Goal: Transaction & Acquisition: Purchase product/service

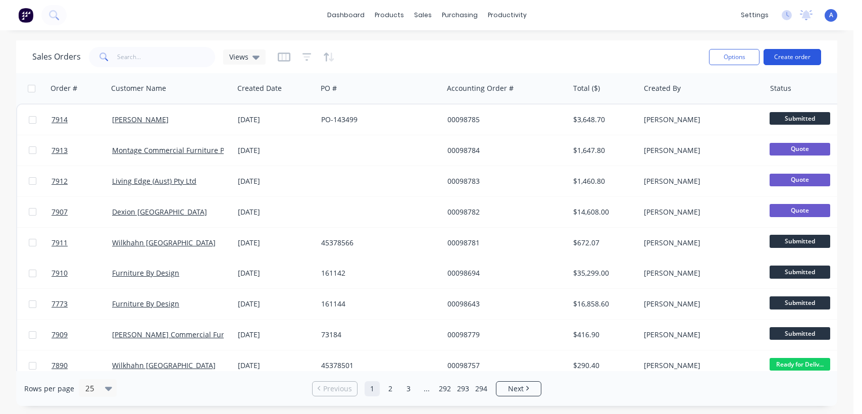
click at [793, 51] on button "Create order" at bounding box center [792, 57] width 58 height 16
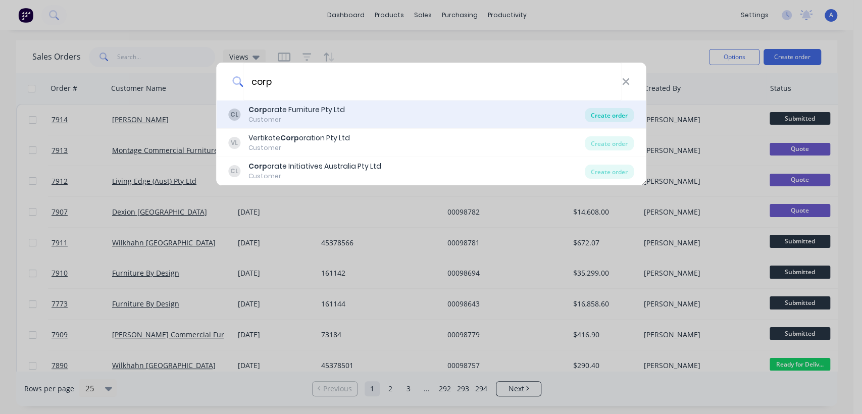
type input "corp"
click at [616, 108] on div "Create order" at bounding box center [608, 115] width 49 height 14
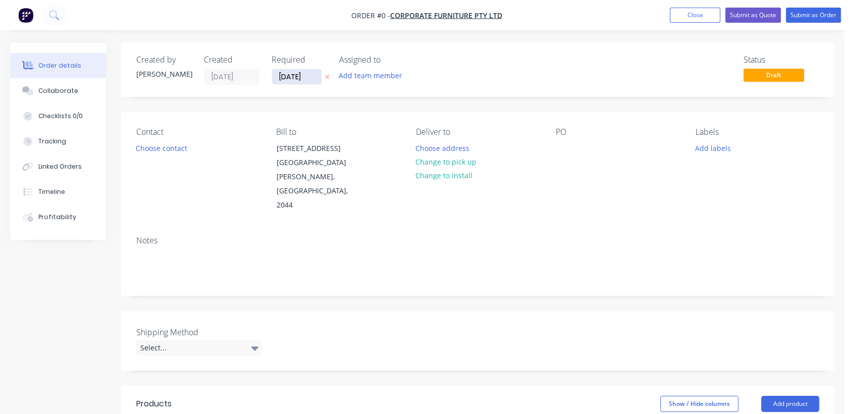
click at [316, 74] on input "[DATE]" at bounding box center [296, 76] width 49 height 15
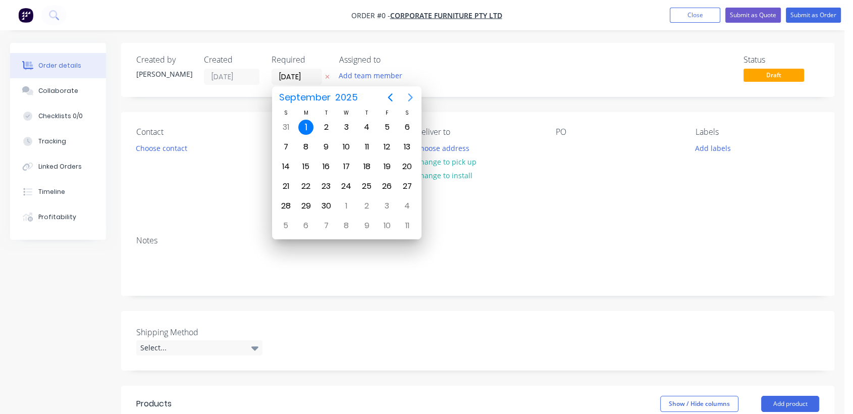
click at [408, 94] on icon "Next page" at bounding box center [410, 97] width 5 height 8
click at [350, 201] on div "31" at bounding box center [346, 205] width 15 height 15
type input "[DATE]"
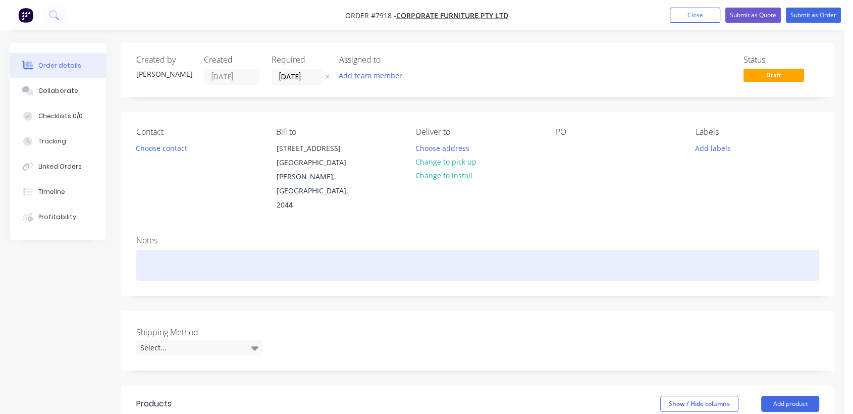
click at [157, 250] on div at bounding box center [477, 265] width 683 height 31
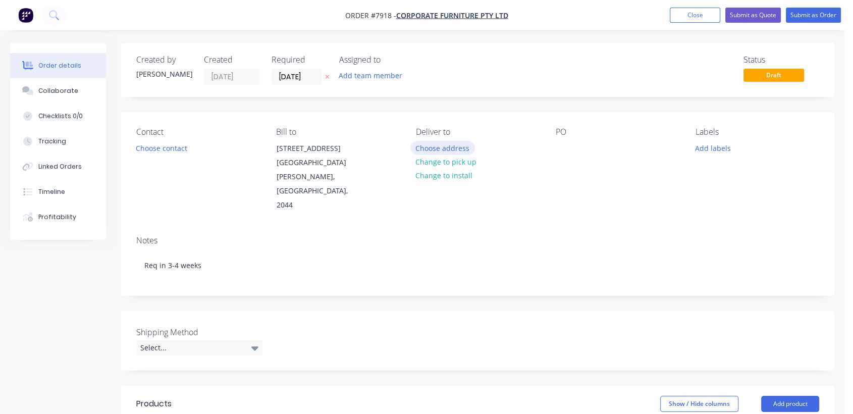
click at [456, 146] on button "Choose address" at bounding box center [442, 148] width 65 height 14
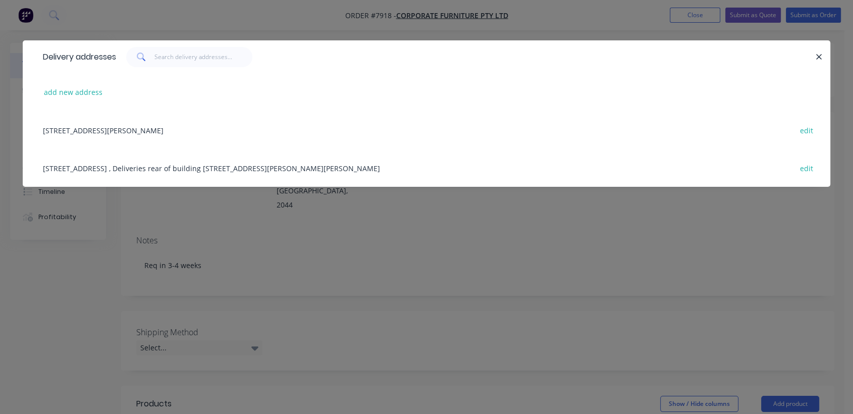
click at [112, 167] on div "[STREET_ADDRESS] , Deliveries rear of building [STREET_ADDRESS][PERSON_NAME][PE…" at bounding box center [426, 168] width 777 height 38
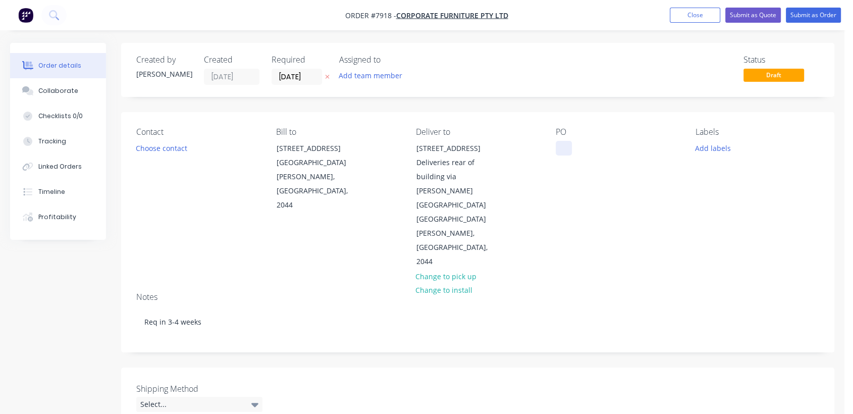
click at [566, 145] on div at bounding box center [564, 148] width 16 height 15
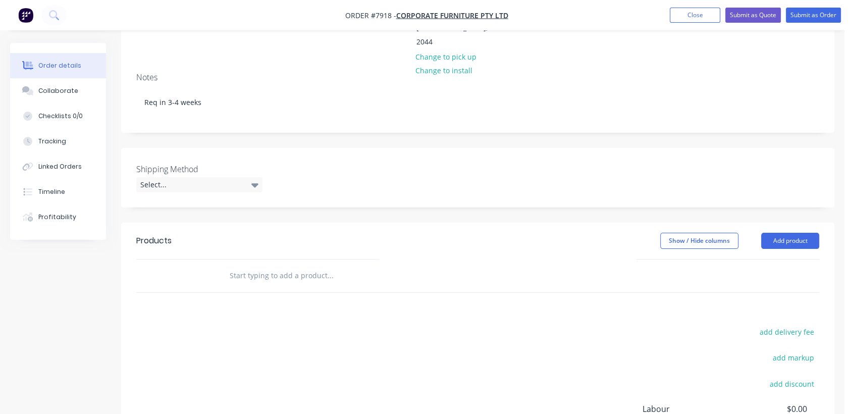
scroll to position [224, 0]
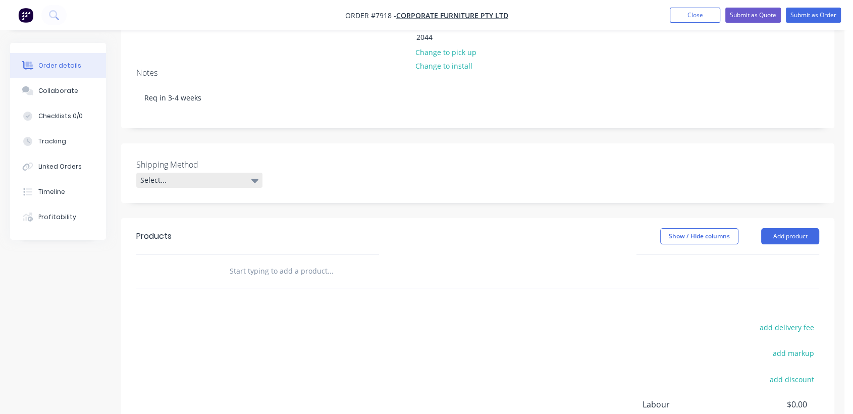
click at [244, 173] on div "Select..." at bounding box center [199, 180] width 126 height 15
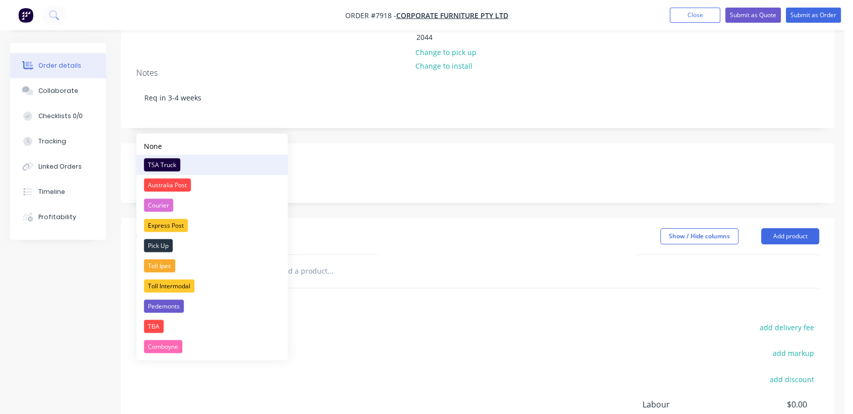
click at [210, 162] on button "TSA Truck" at bounding box center [211, 164] width 151 height 20
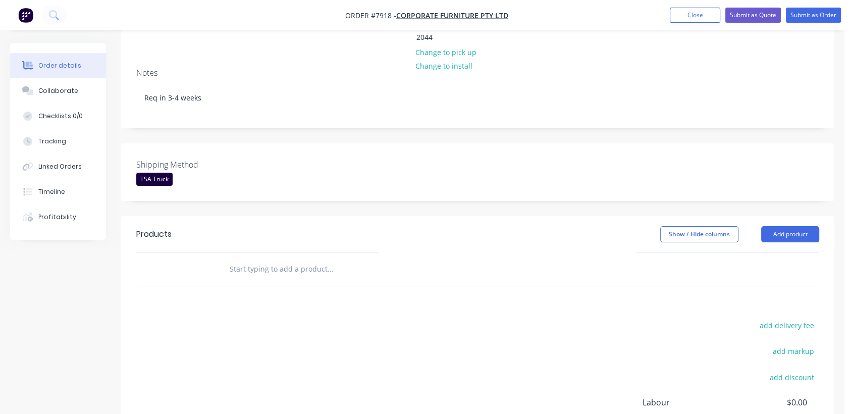
click at [299, 259] on input "text" at bounding box center [330, 269] width 202 height 20
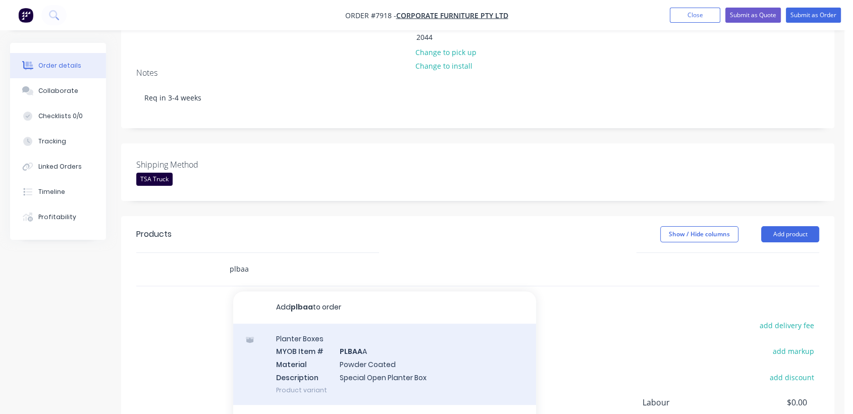
type input "plbaa"
click at [365, 324] on div "Planter Boxes MYOB Item # PLBAA A Material Powder Coated Description Special Op…" at bounding box center [384, 364] width 303 height 81
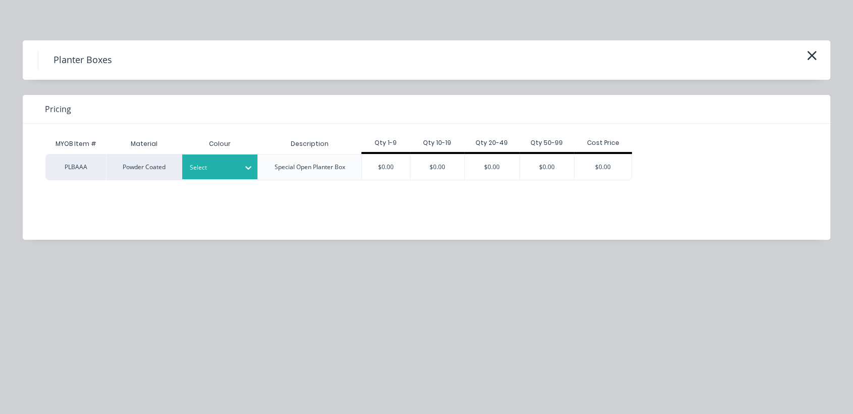
click at [239, 172] on div at bounding box center [248, 167] width 18 height 16
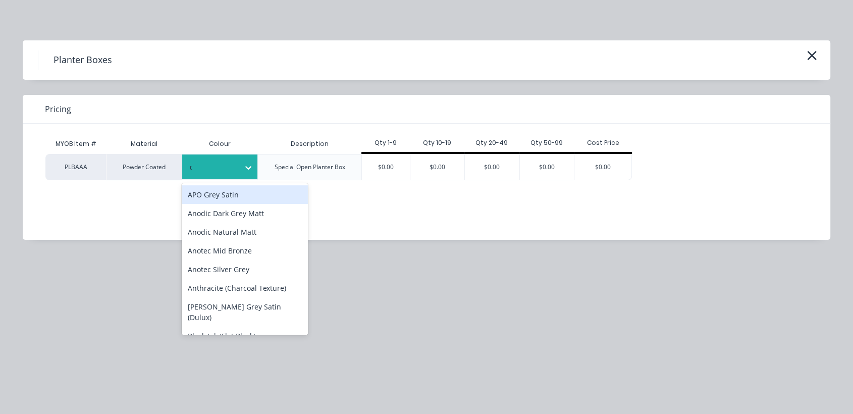
type input "tb"
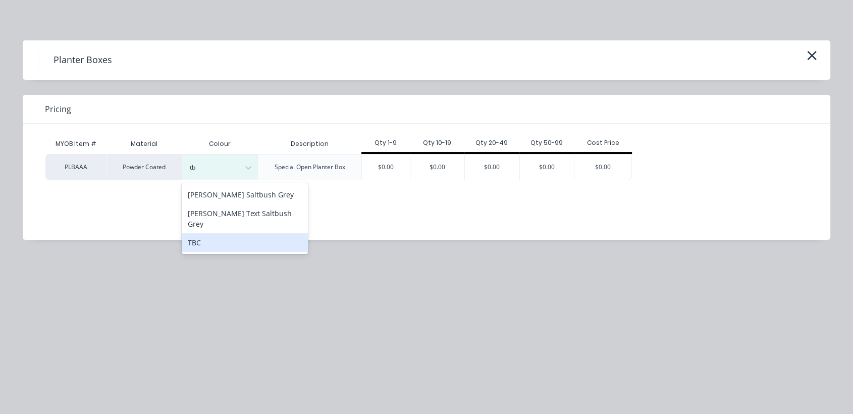
click at [214, 233] on div "TBC" at bounding box center [245, 242] width 126 height 19
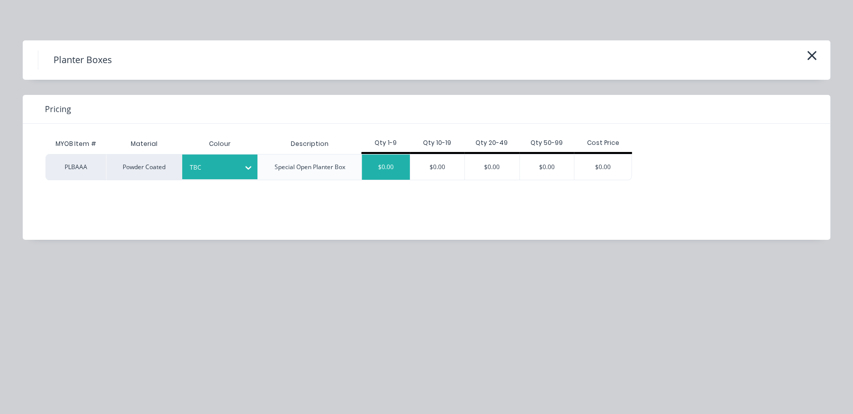
click at [400, 163] on div "$0.00" at bounding box center [386, 166] width 48 height 25
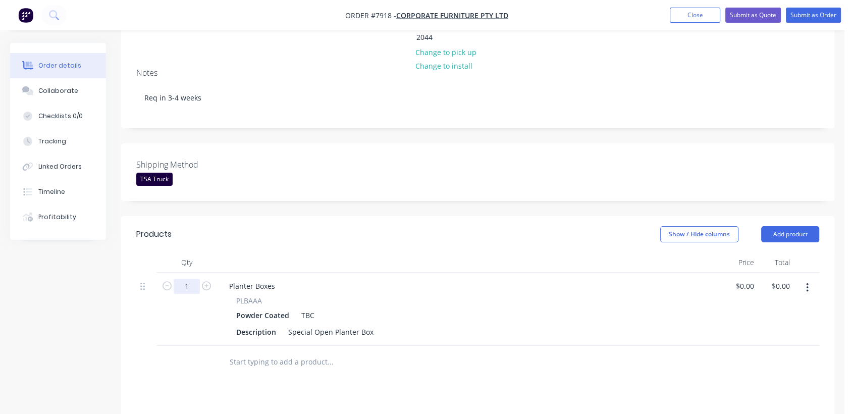
click at [193, 279] on input "1" at bounding box center [187, 286] width 26 height 15
type input "23"
drag, startPoint x: 287, startPoint y: 273, endPoint x: 419, endPoint y: 278, distance: 131.9
click at [419, 325] on div "Description Special Open Planter Box" at bounding box center [467, 332] width 470 height 15
paste div
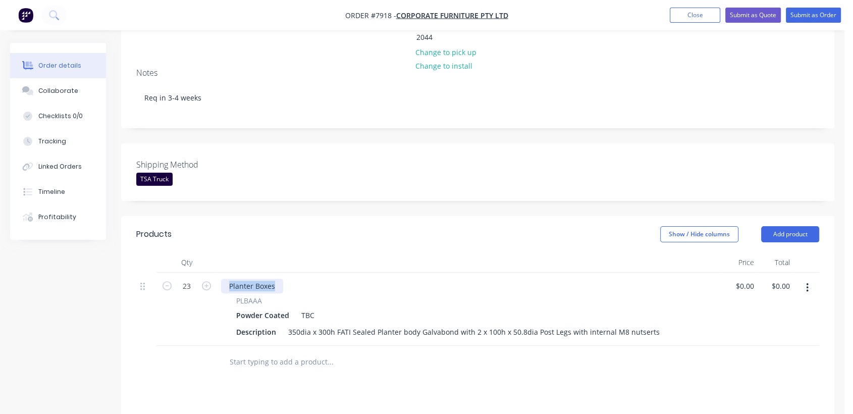
drag, startPoint x: 278, startPoint y: 226, endPoint x: 221, endPoint y: 224, distance: 57.1
click at [221, 279] on div "Planter Boxes" at bounding box center [252, 286] width 62 height 15
click at [301, 352] on input "text" at bounding box center [330, 362] width 202 height 20
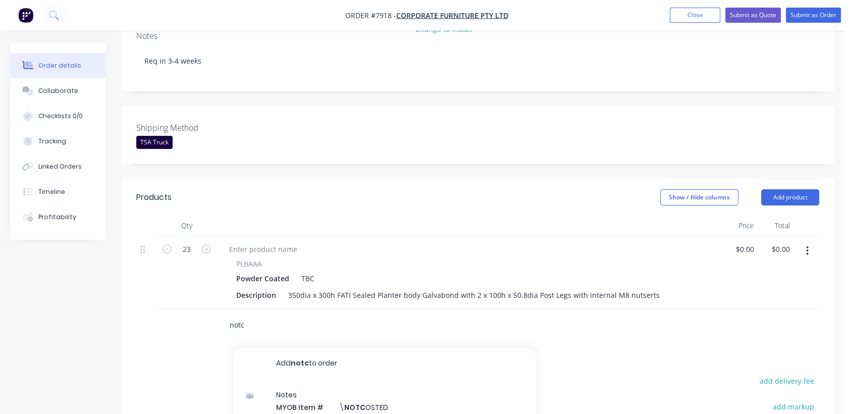
scroll to position [336, 0]
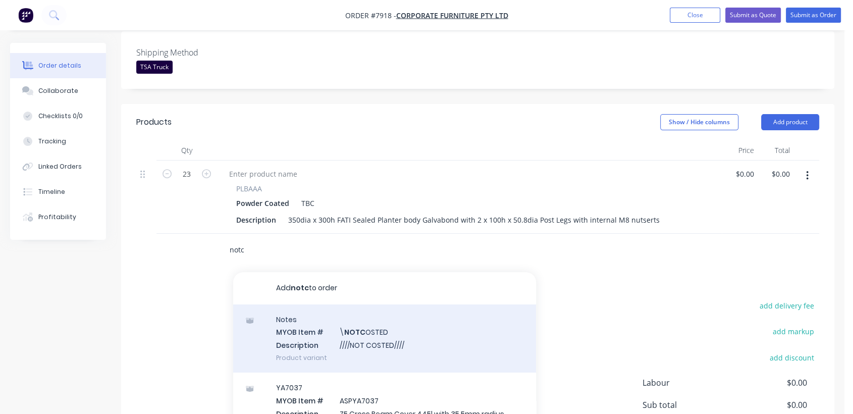
type input "notc"
click at [379, 304] on div "Notes MYOB Item # \ NOTC OSTED Description ////NOT COSTED//// Product variant" at bounding box center [384, 338] width 303 height 68
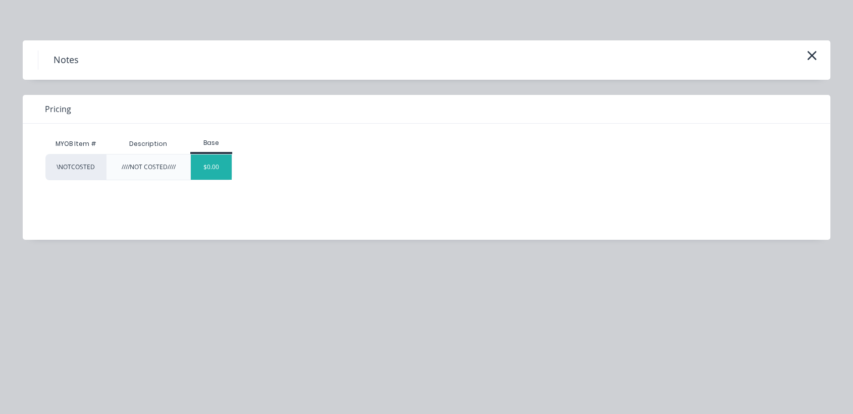
click at [224, 163] on div "$0.00" at bounding box center [211, 166] width 41 height 25
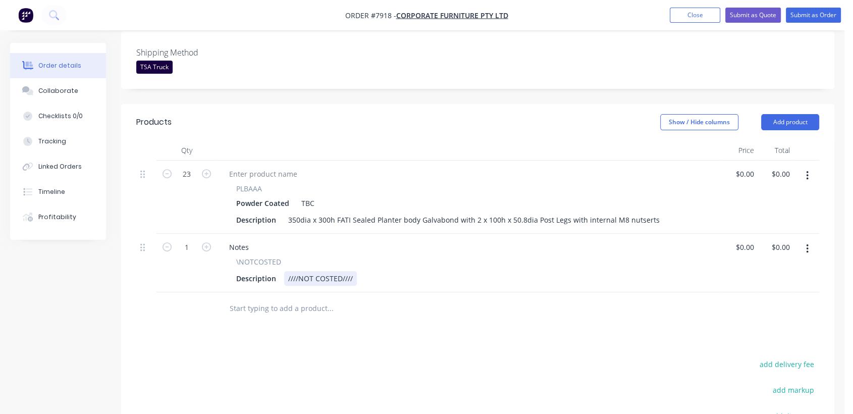
click at [355, 271] on div "Description ////NOT COSTED////" at bounding box center [467, 278] width 470 height 15
type input "$0.00"
click at [70, 86] on div "Collaborate" at bounding box center [58, 90] width 40 height 9
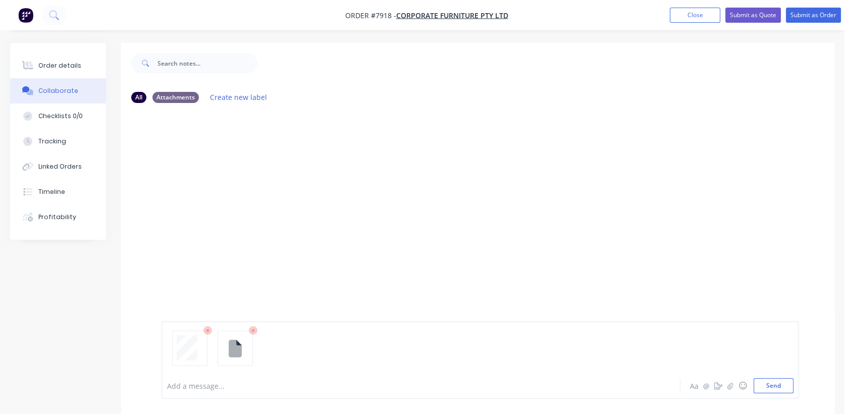
drag, startPoint x: 770, startPoint y: 382, endPoint x: 558, endPoint y: 292, distance: 230.2
click at [770, 382] on button "Send" at bounding box center [774, 385] width 40 height 15
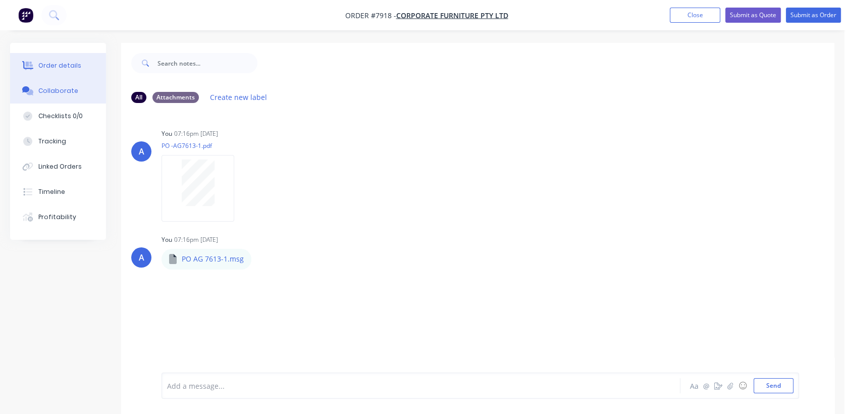
click at [70, 61] on div "Order details" at bounding box center [59, 65] width 43 height 9
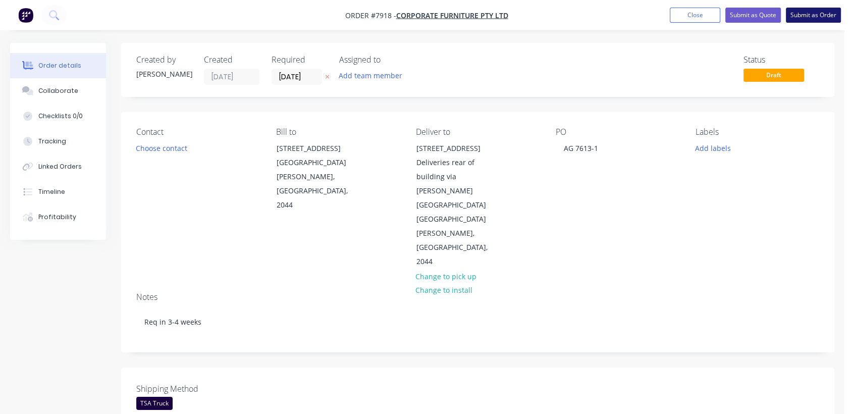
click at [804, 11] on button "Submit as Order" at bounding box center [813, 15] width 55 height 15
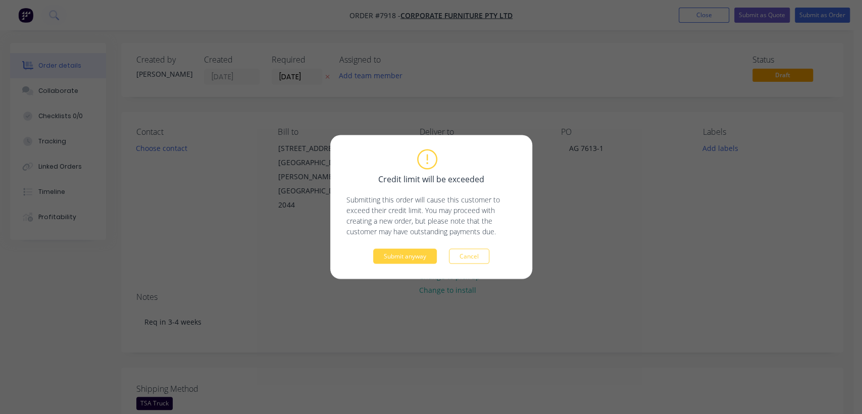
click at [390, 247] on div "Credit limit will be exceeded Submitting this order will cause this customer to…" at bounding box center [431, 207] width 170 height 114
click at [391, 251] on button "Submit anyway" at bounding box center [405, 256] width 64 height 15
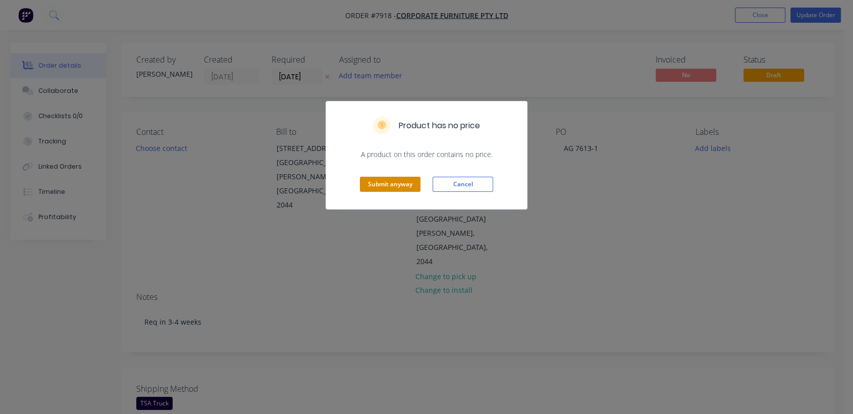
click at [400, 181] on button "Submit anyway" at bounding box center [390, 184] width 61 height 15
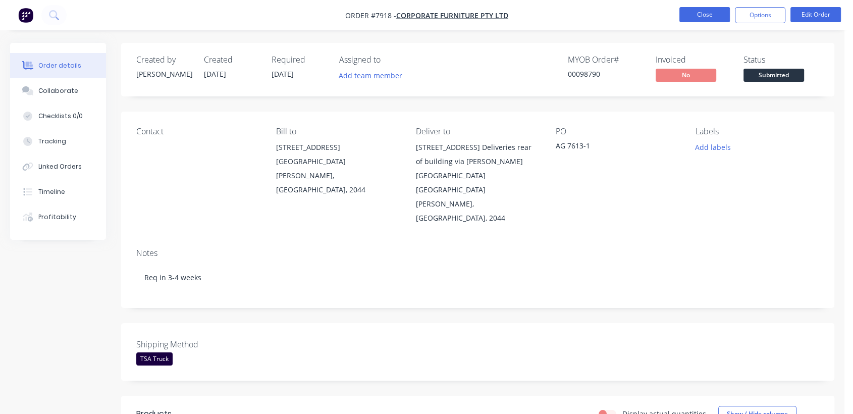
click at [703, 14] on button "Close" at bounding box center [704, 14] width 50 height 15
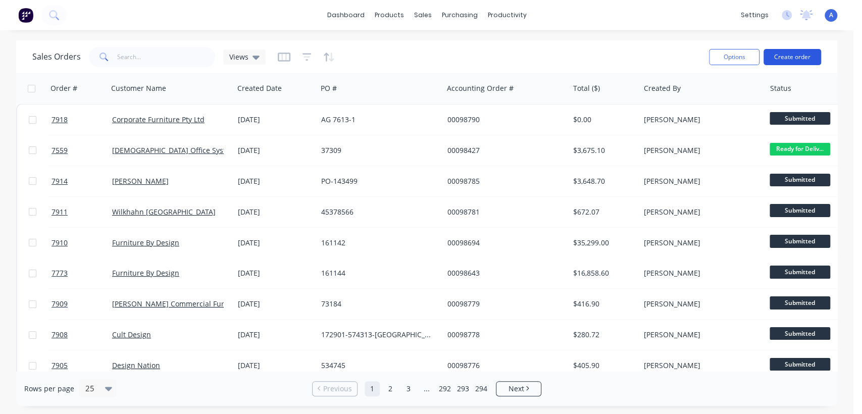
click at [794, 55] on button "Create order" at bounding box center [792, 57] width 58 height 16
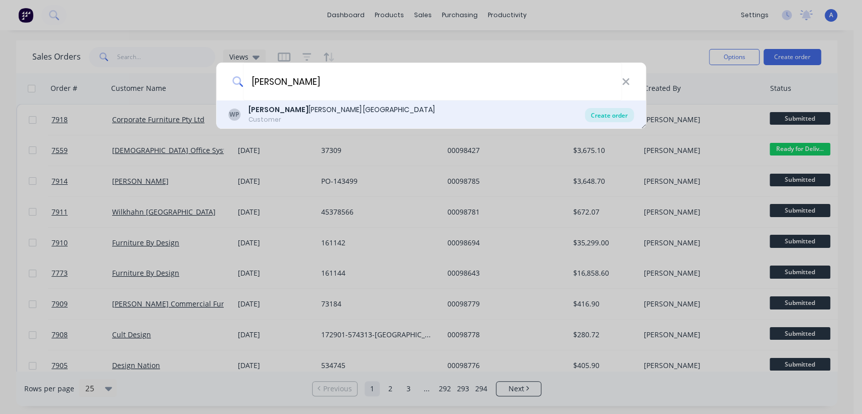
type input "[PERSON_NAME]"
click at [601, 114] on div "Create order" at bounding box center [608, 115] width 49 height 14
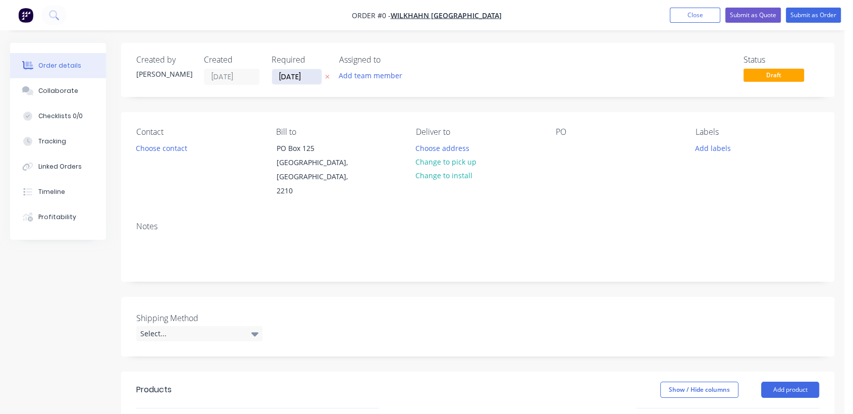
click at [309, 78] on input "[DATE]" at bounding box center [296, 76] width 49 height 15
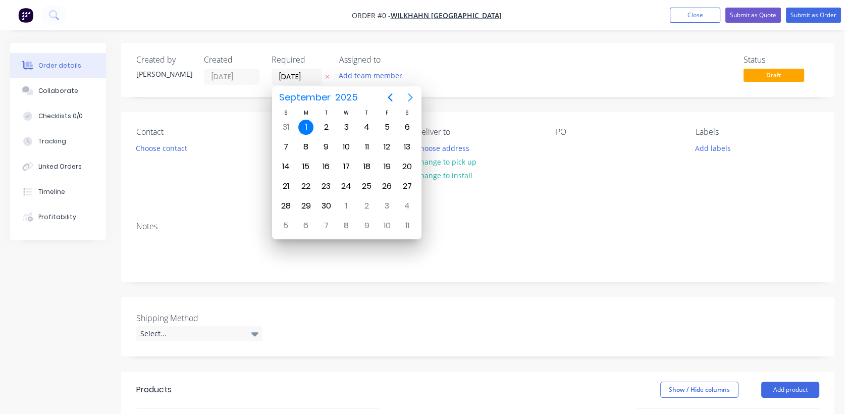
click at [408, 97] on icon "Next page" at bounding box center [410, 97] width 12 height 12
click at [348, 205] on div "31" at bounding box center [346, 205] width 15 height 15
type input "[DATE]"
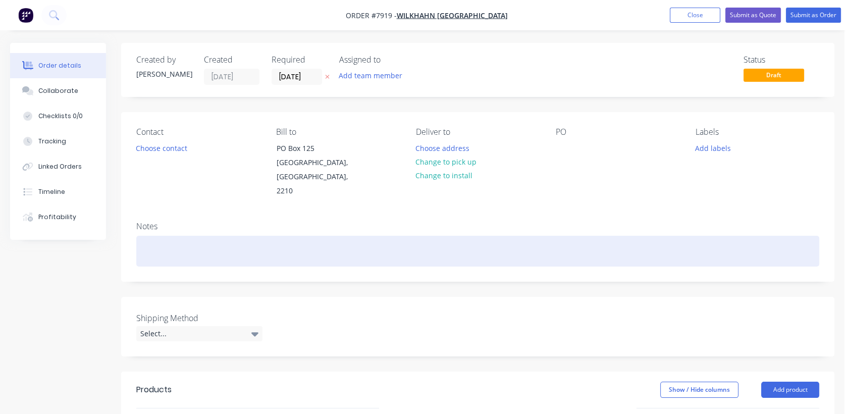
click at [155, 247] on div at bounding box center [477, 251] width 683 height 31
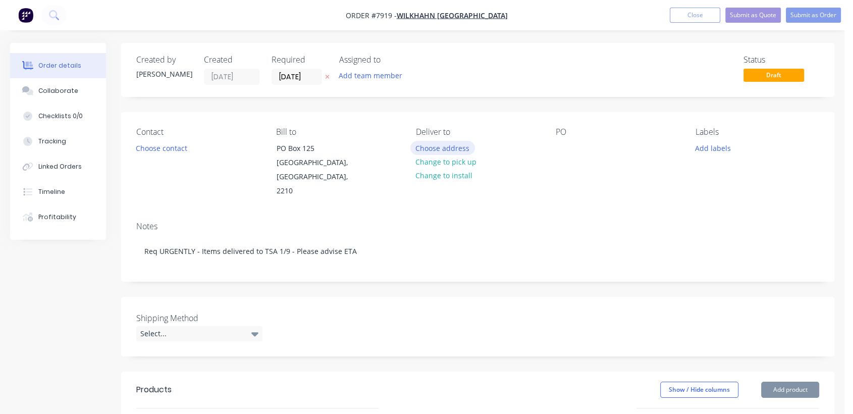
click at [455, 148] on button "Choose address" at bounding box center [442, 148] width 65 height 14
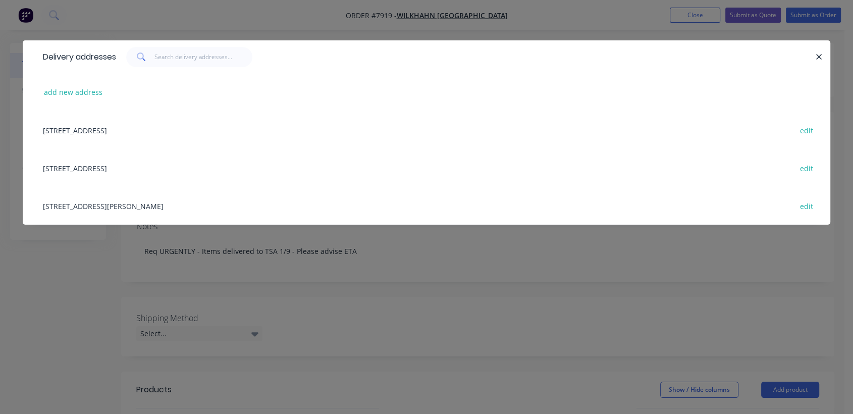
click at [118, 167] on div "[STREET_ADDRESS] edit" at bounding box center [426, 168] width 777 height 38
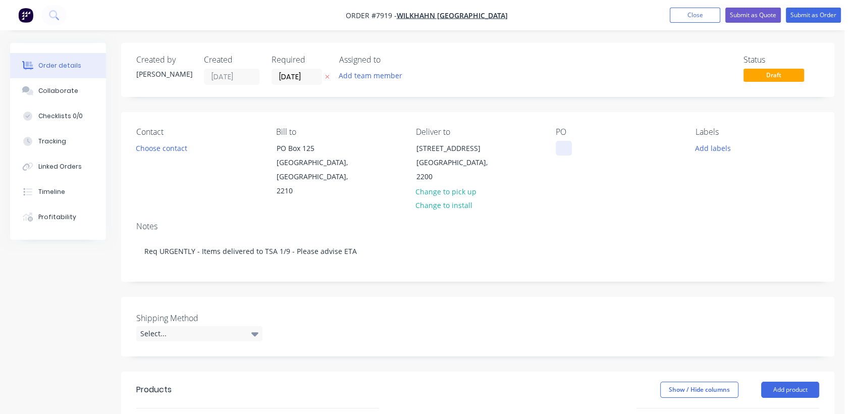
click at [565, 142] on div at bounding box center [564, 148] width 16 height 15
click at [210, 326] on div "Select..." at bounding box center [199, 333] width 126 height 15
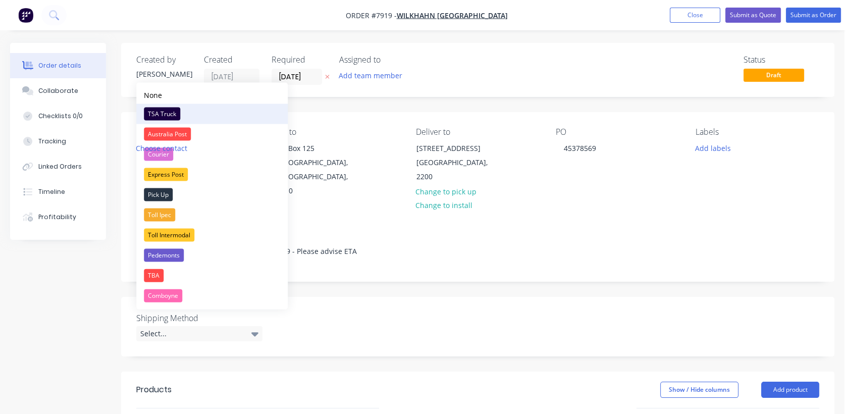
click at [173, 113] on div "TSA Truck" at bounding box center [162, 114] width 36 height 13
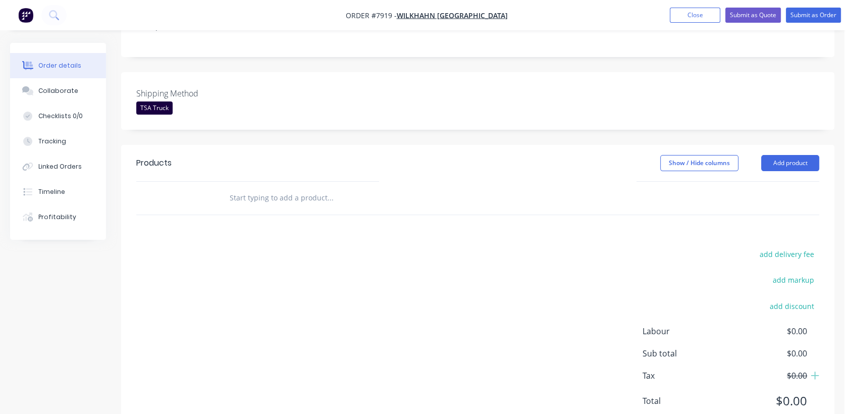
scroll to position [246, 0]
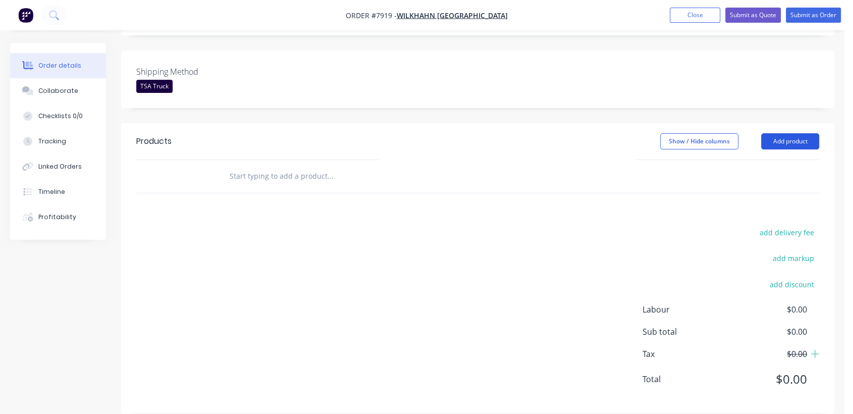
click at [803, 133] on button "Add product" at bounding box center [790, 141] width 58 height 16
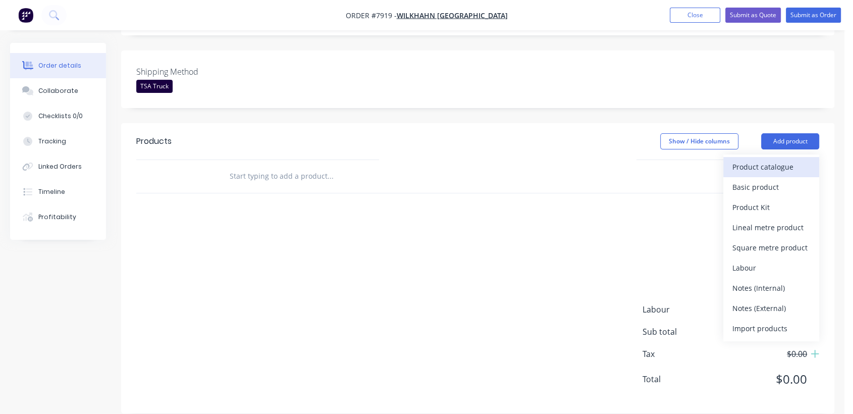
click at [753, 159] on div "Product catalogue" at bounding box center [771, 166] width 78 height 15
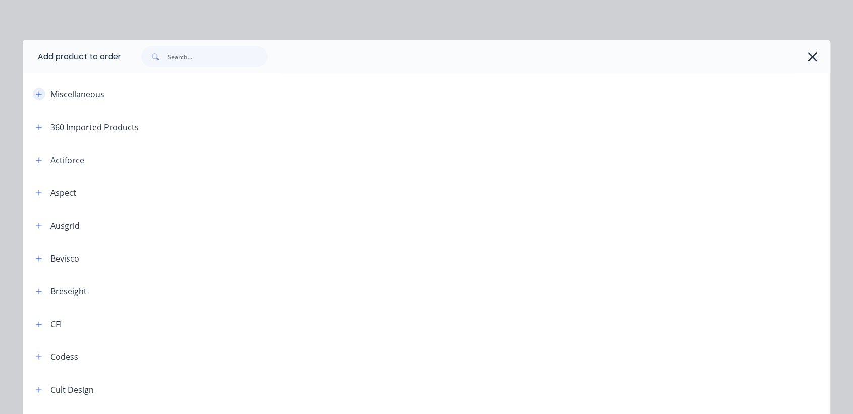
click at [36, 92] on icon "button" at bounding box center [39, 94] width 6 height 7
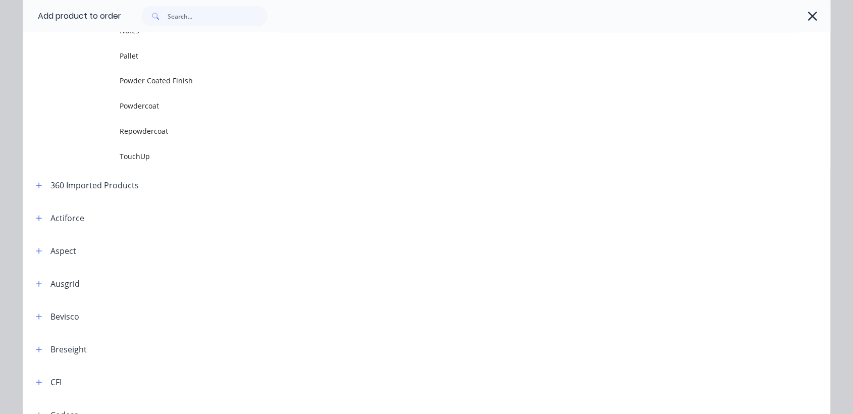
scroll to position [280, 0]
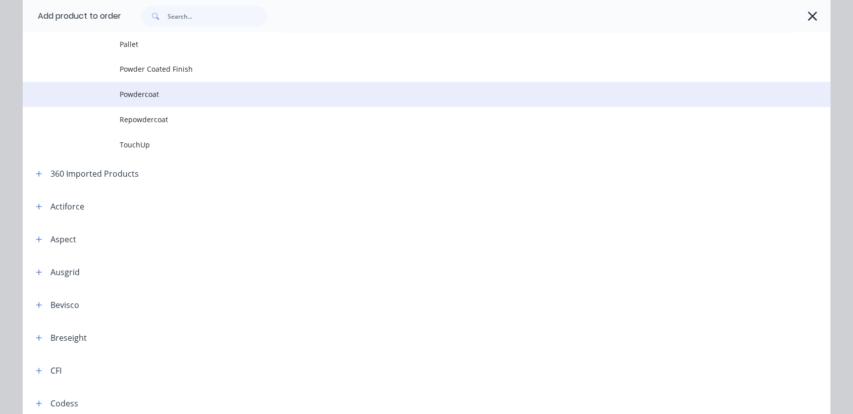
click at [151, 89] on span "Powdercoat" at bounding box center [404, 94] width 568 height 11
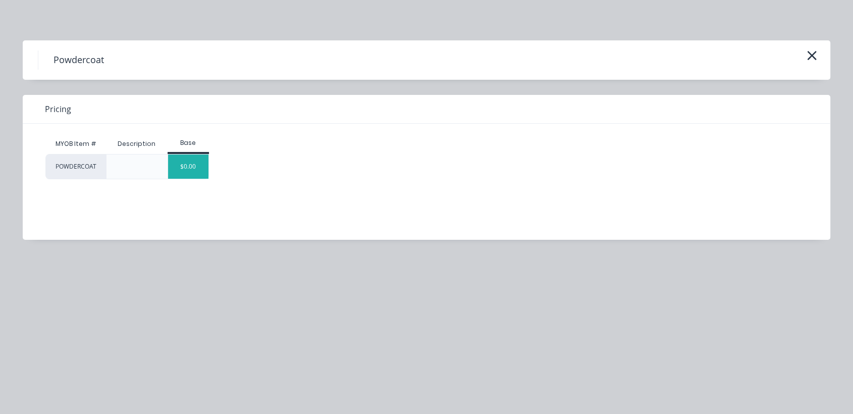
click at [202, 173] on div "$0.00" at bounding box center [188, 166] width 41 height 24
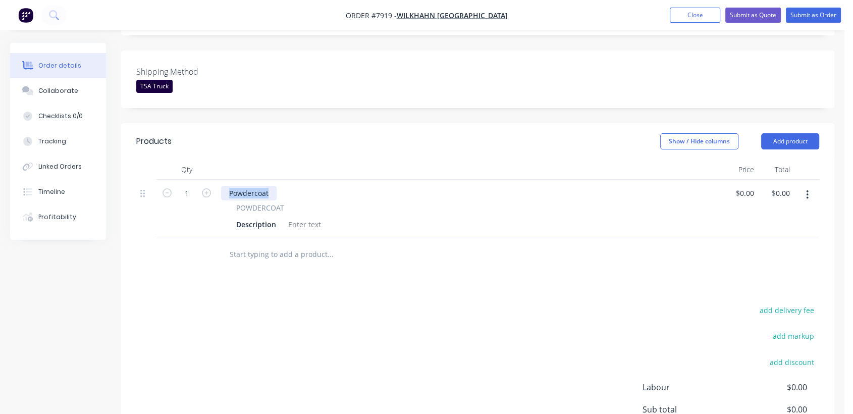
drag, startPoint x: 274, startPoint y: 178, endPoint x: 230, endPoint y: 169, distance: 45.4
click at [230, 180] on div "Powdercoat POWDERCOAT Description" at bounding box center [469, 209] width 505 height 59
click at [307, 217] on div at bounding box center [304, 224] width 41 height 15
paste div
type input "$2.33"
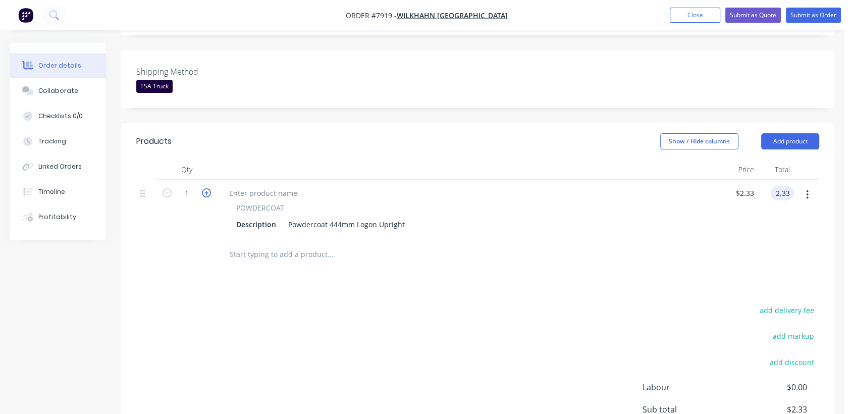
type input "$2.33"
click at [205, 188] on icon "button" at bounding box center [206, 192] width 9 height 9
type input "2"
type input "$4.66"
click at [205, 188] on icon "button" at bounding box center [206, 192] width 9 height 9
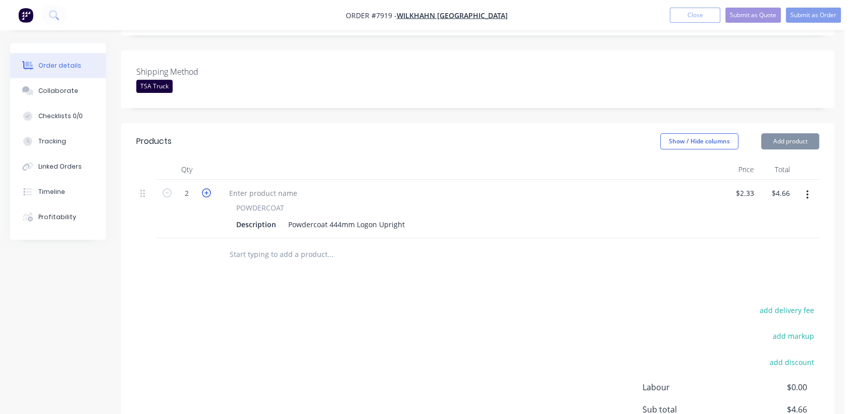
type input "3"
type input "$6.99"
click at [205, 188] on icon "button" at bounding box center [206, 192] width 9 height 9
type input "4"
type input "$9.32"
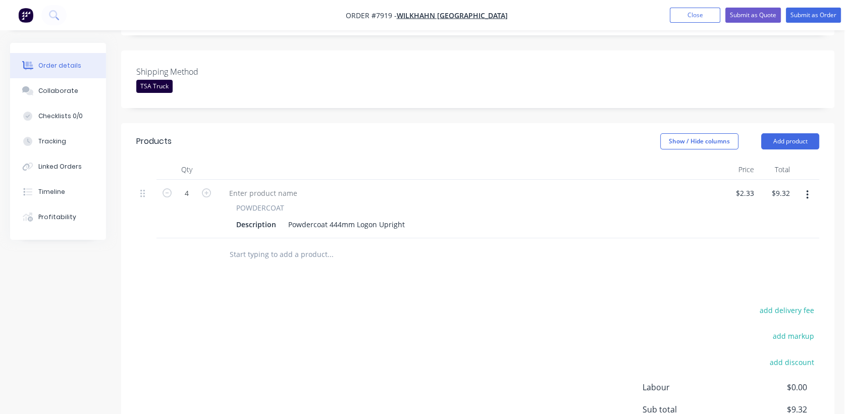
click at [273, 244] on input "text" at bounding box center [330, 254] width 202 height 20
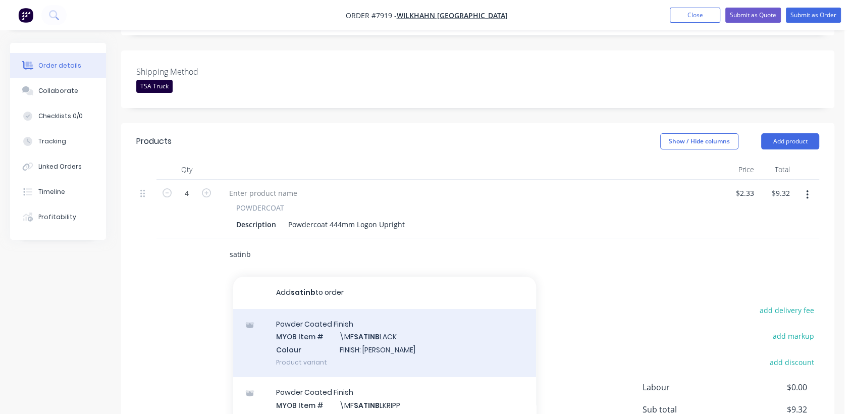
type input "satinb"
click at [366, 328] on div "Powder Coated Finish MYOB Item # \MF SATINB LACK Colour FINISH: Satin Black Pro…" at bounding box center [384, 343] width 303 height 68
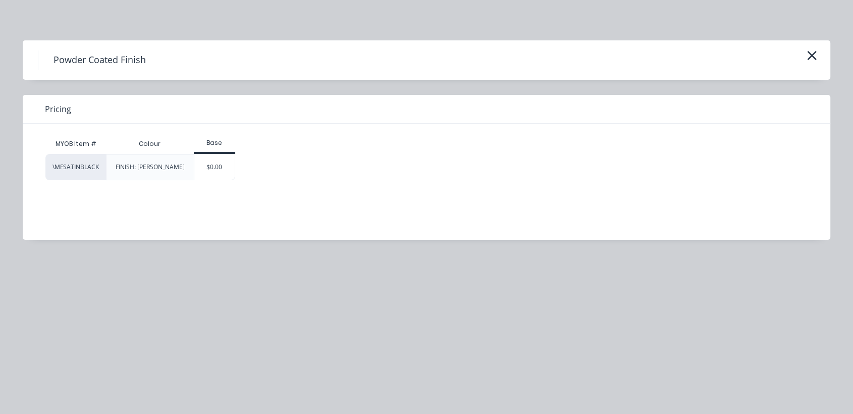
click at [215, 165] on div "$0.00" at bounding box center [214, 166] width 41 height 25
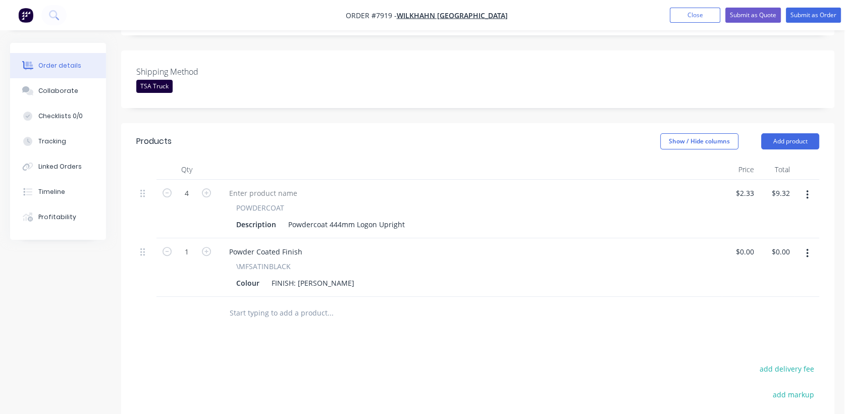
click at [301, 303] on input "text" at bounding box center [330, 313] width 202 height 20
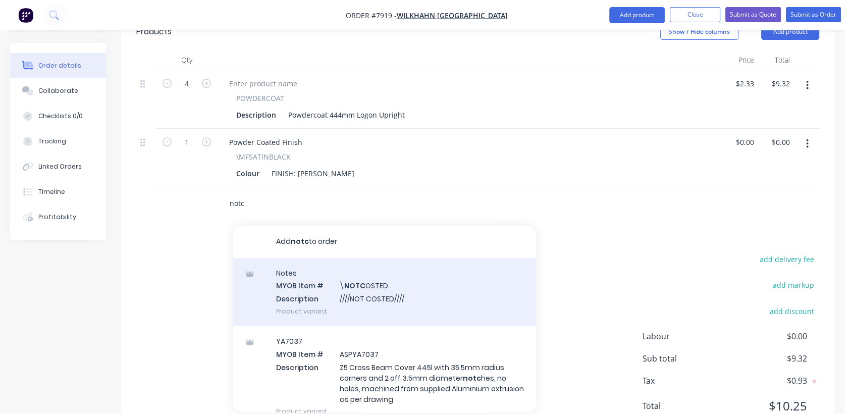
scroll to position [358, 0]
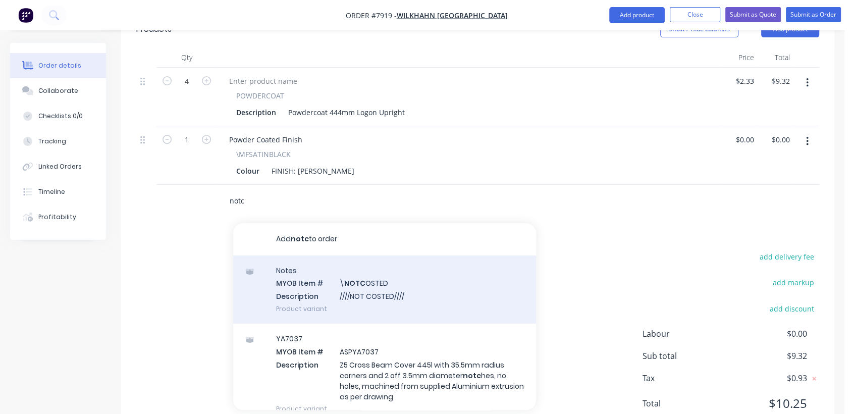
type input "notc"
click at [371, 271] on div "Notes MYOB Item # \ NOTC OSTED Description ////NOT COSTED//// Product variant" at bounding box center [384, 289] width 303 height 68
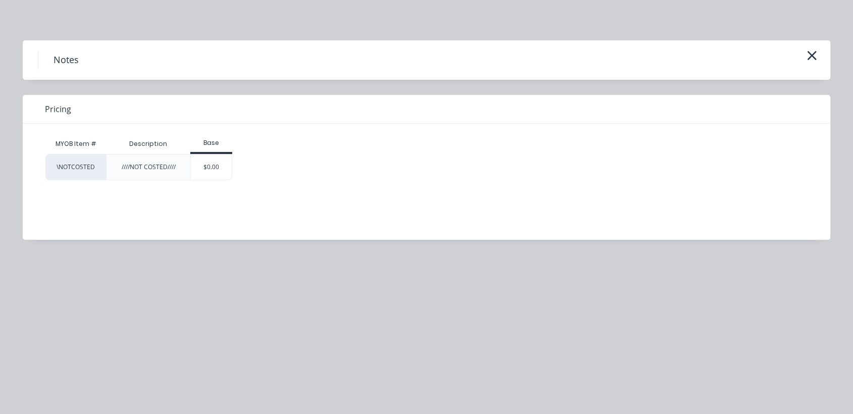
click at [198, 163] on div "$0.00" at bounding box center [211, 166] width 41 height 25
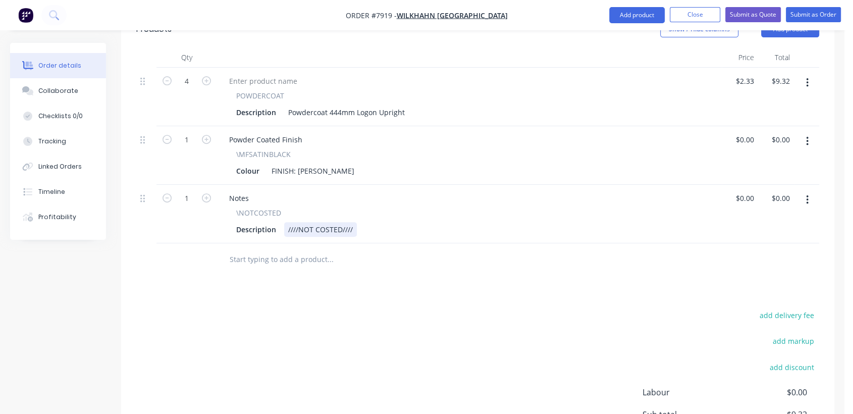
click at [352, 222] on div "////NOT COSTED////" at bounding box center [320, 229] width 73 height 15
type input "$0.00"
click at [56, 89] on div "Collaborate" at bounding box center [58, 90] width 40 height 9
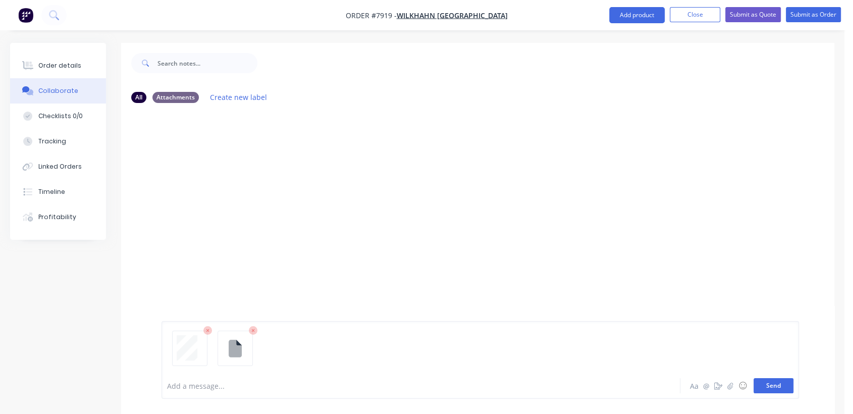
click at [774, 386] on button "Send" at bounding box center [774, 385] width 40 height 15
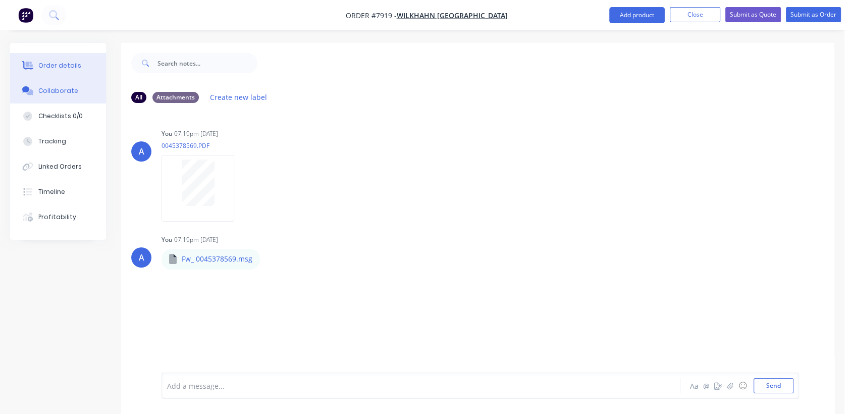
click at [68, 64] on div "Order details" at bounding box center [59, 65] width 43 height 9
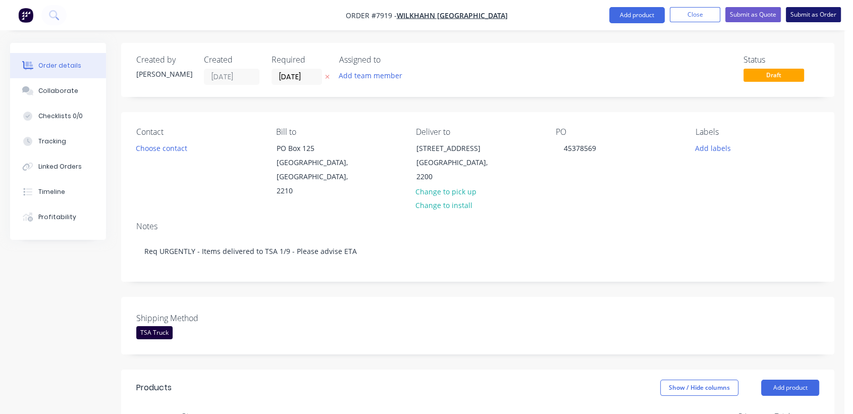
click at [825, 18] on button "Submit as Order" at bounding box center [813, 14] width 55 height 15
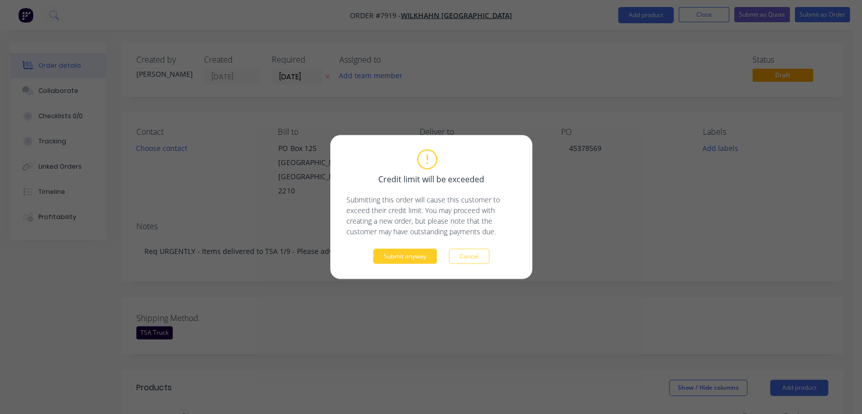
click at [389, 252] on button "Submit anyway" at bounding box center [405, 256] width 64 height 15
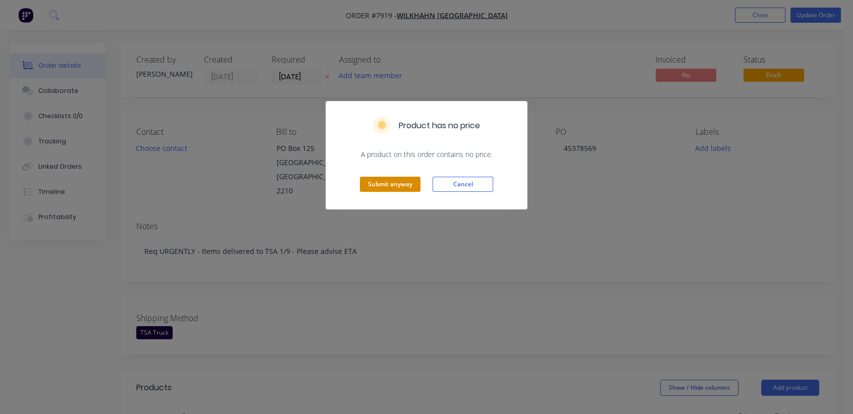
click at [376, 186] on button "Submit anyway" at bounding box center [390, 184] width 61 height 15
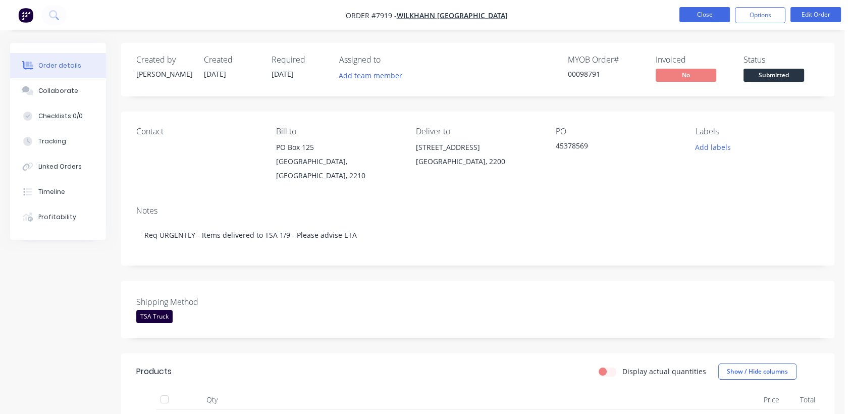
click at [707, 16] on button "Close" at bounding box center [704, 14] width 50 height 15
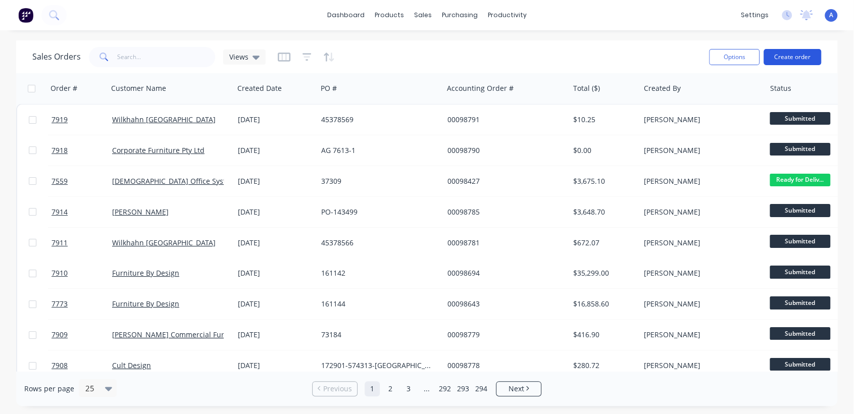
click at [795, 55] on button "Create order" at bounding box center [792, 57] width 58 height 16
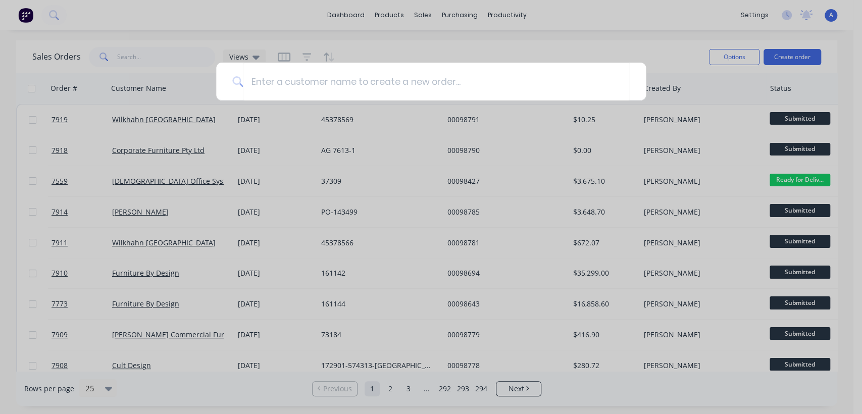
click at [628, 24] on div at bounding box center [431, 207] width 862 height 414
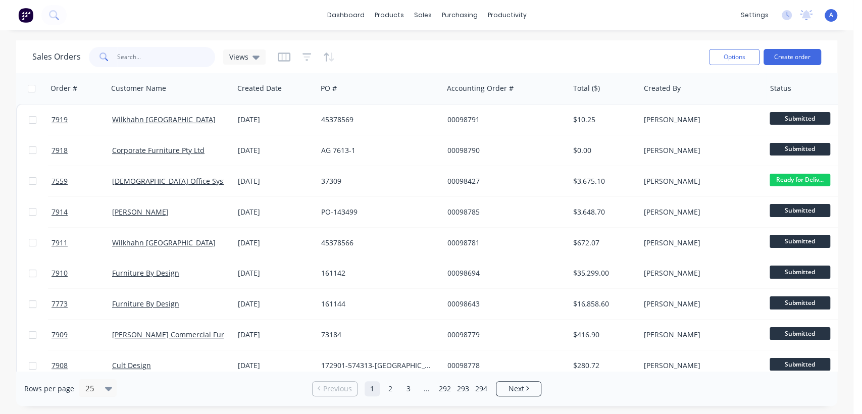
click at [170, 54] on input "text" at bounding box center [166, 57] width 98 height 20
type input "4673"
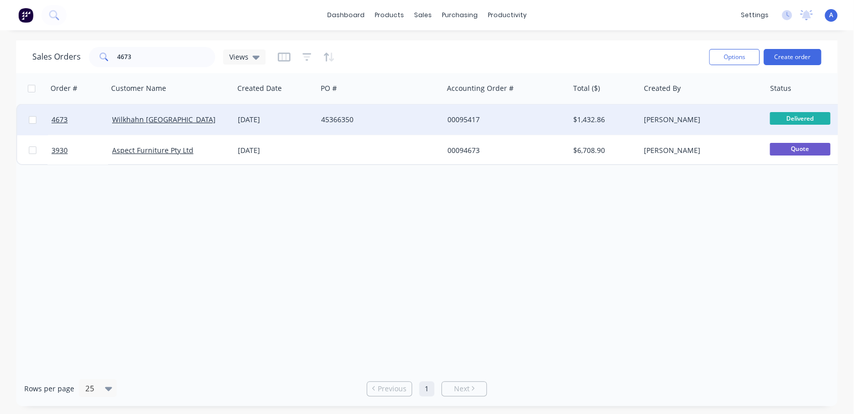
click at [393, 115] on div "45366350" at bounding box center [377, 120] width 112 height 10
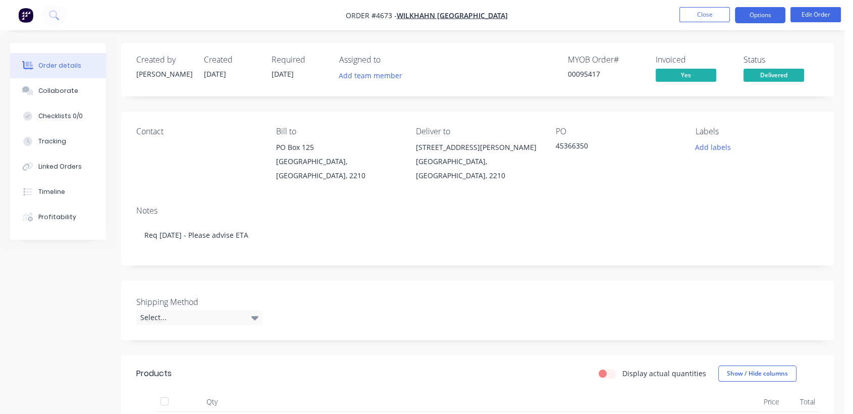
click at [762, 16] on button "Options" at bounding box center [760, 15] width 50 height 16
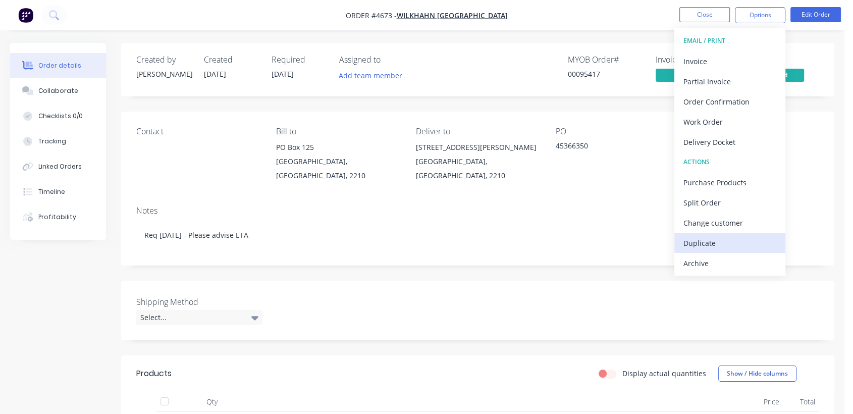
click at [700, 236] on div "Duplicate" at bounding box center [729, 243] width 93 height 15
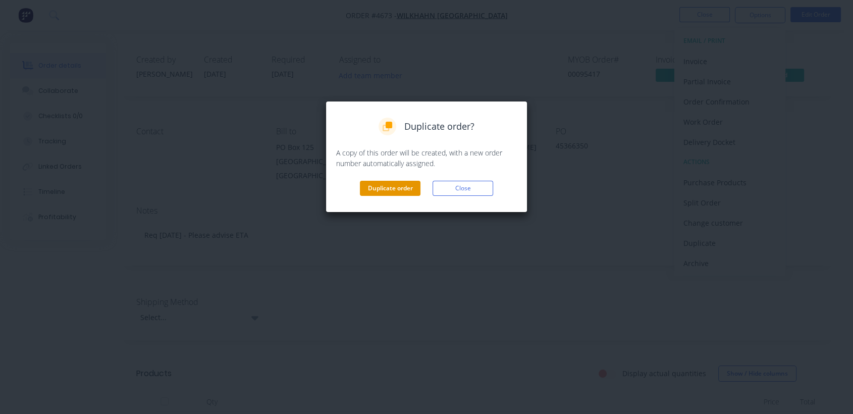
click at [382, 181] on button "Duplicate order" at bounding box center [390, 188] width 61 height 15
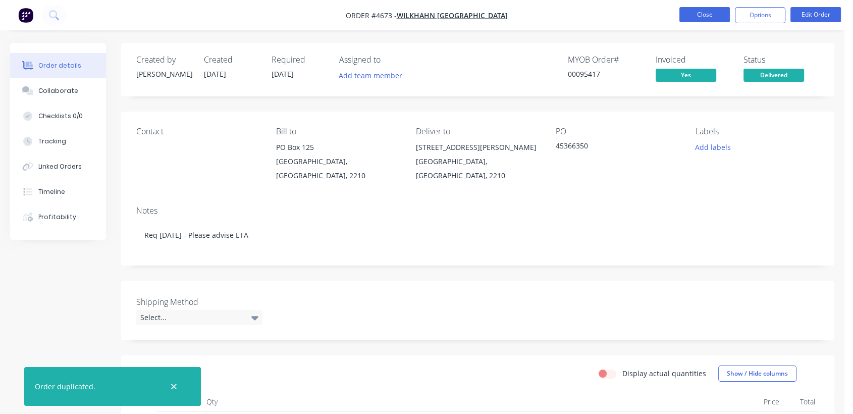
click at [698, 12] on button "Close" at bounding box center [704, 14] width 50 height 15
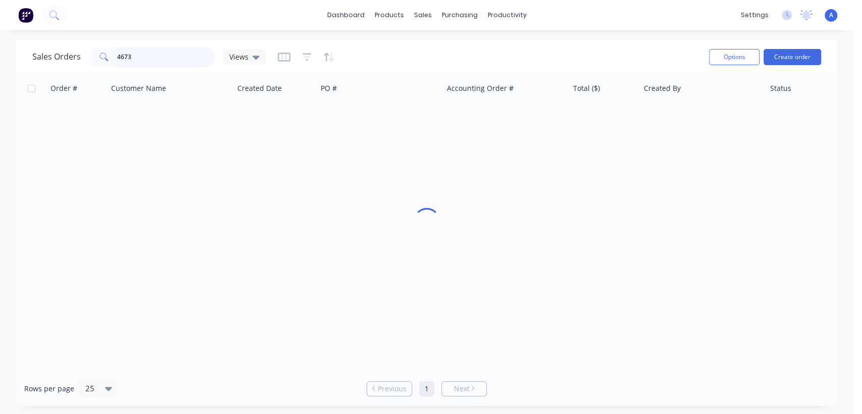
drag, startPoint x: 139, startPoint y: 52, endPoint x: 112, endPoint y: 53, distance: 27.3
click at [112, 53] on div "4673" at bounding box center [152, 57] width 126 height 20
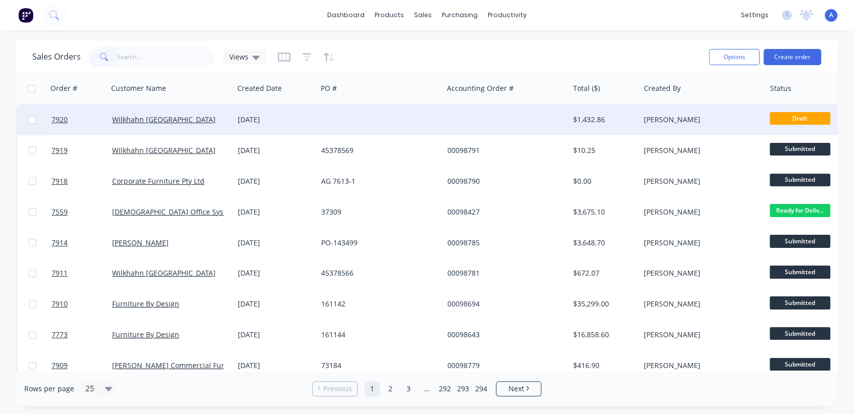
click at [327, 110] on div at bounding box center [380, 119] width 126 height 30
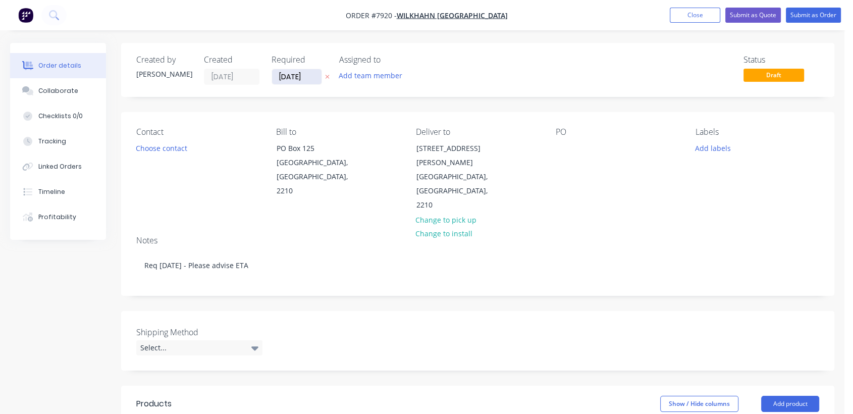
click at [307, 74] on input "[DATE]" at bounding box center [296, 76] width 49 height 15
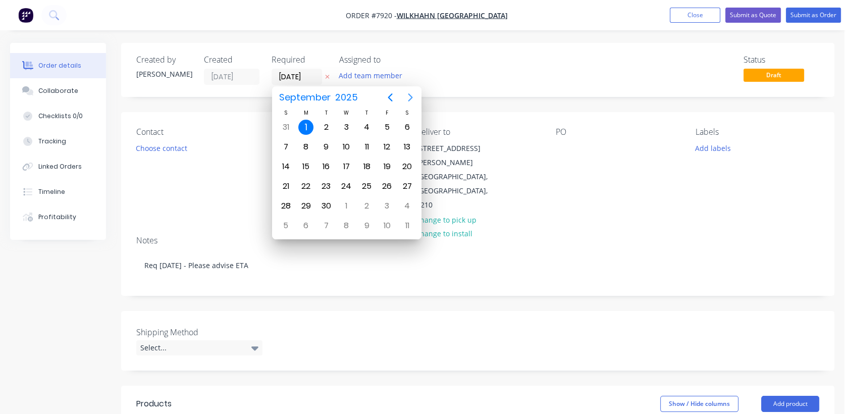
click at [408, 95] on icon "Next page" at bounding box center [410, 97] width 12 height 12
click at [342, 199] on div "31" at bounding box center [346, 205] width 15 height 15
type input "[DATE]"
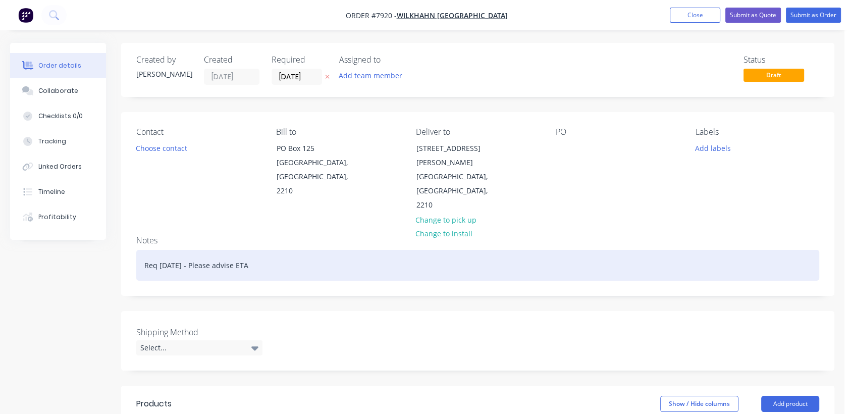
drag, startPoint x: 251, startPoint y: 252, endPoint x: 172, endPoint y: 267, distance: 80.7
click at [161, 254] on div "Req [DATE] - Please advise ETA" at bounding box center [477, 265] width 683 height 31
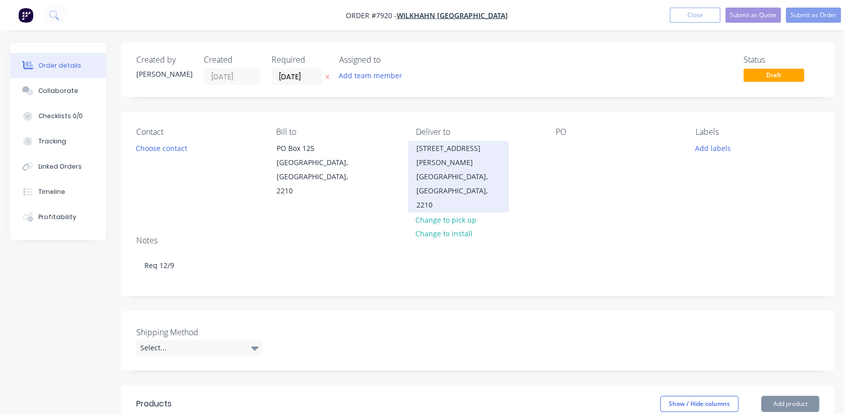
click at [431, 166] on div "[STREET_ADDRESS][PERSON_NAME]" at bounding box center [458, 155] width 84 height 28
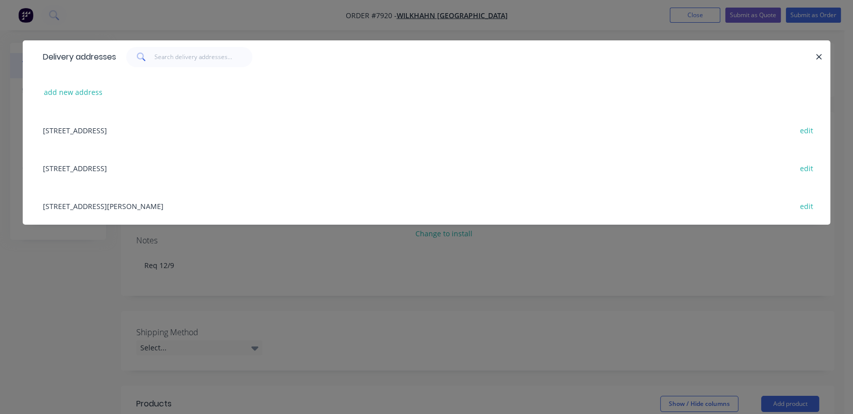
click at [114, 163] on div "[STREET_ADDRESS] edit" at bounding box center [426, 168] width 777 height 38
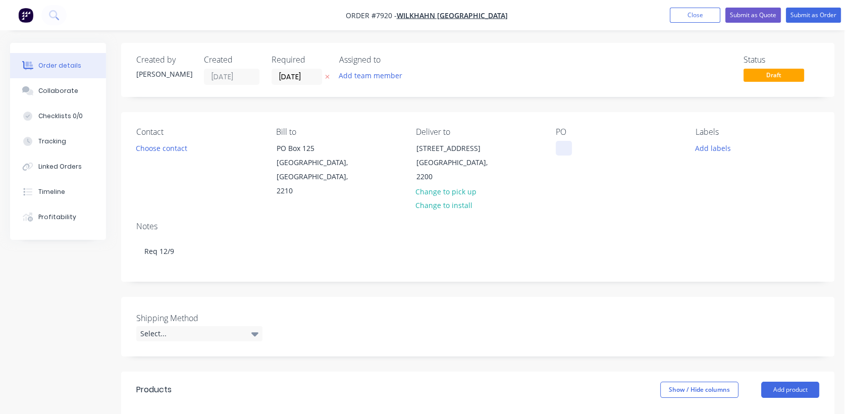
click at [563, 146] on div at bounding box center [564, 148] width 16 height 15
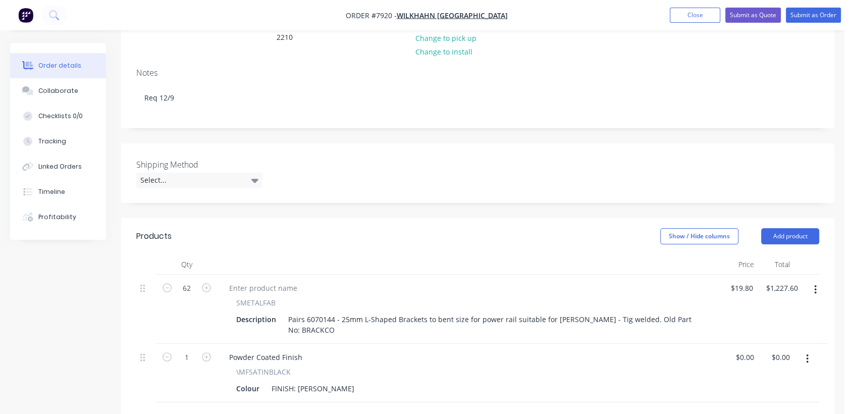
scroll to position [168, 0]
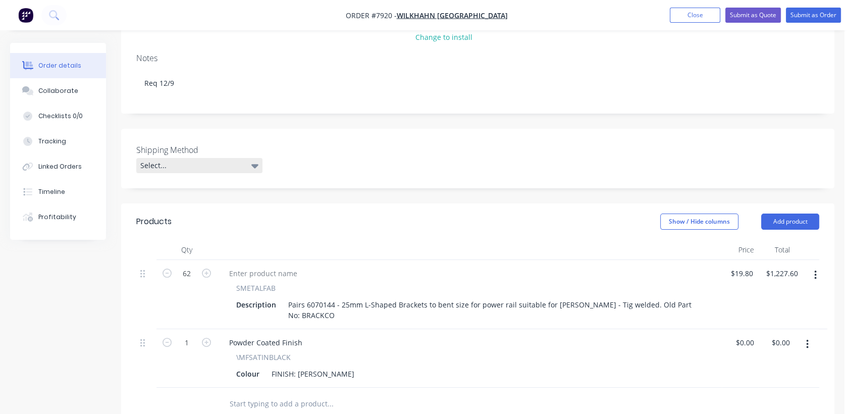
click at [173, 158] on div "Select..." at bounding box center [199, 165] width 126 height 15
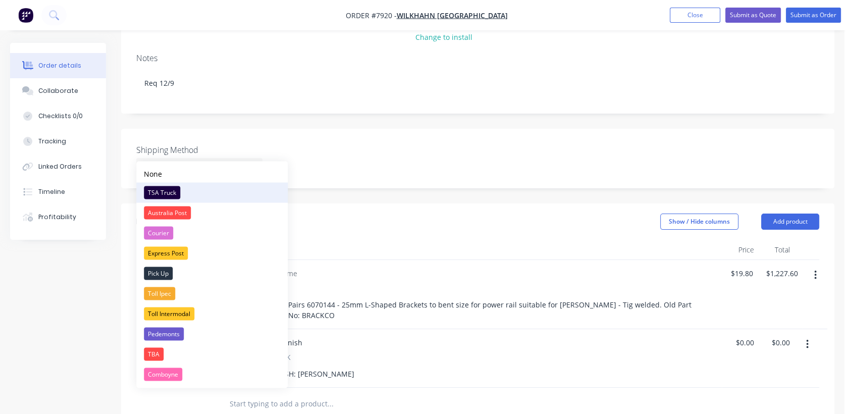
click at [174, 188] on div "TSA Truck" at bounding box center [162, 192] width 36 height 13
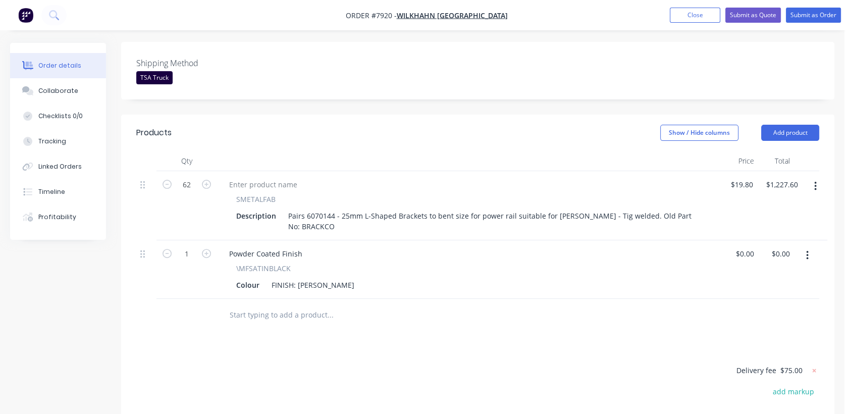
scroll to position [280, 0]
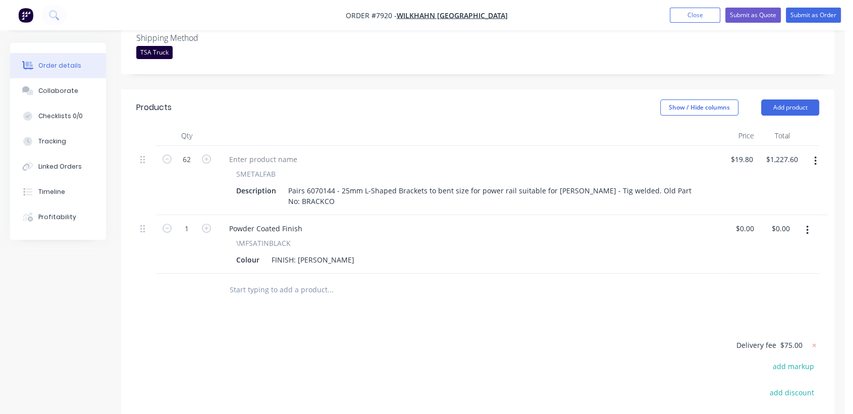
click at [819, 152] on button "button" at bounding box center [816, 161] width 24 height 18
click at [755, 200] on div "Duplicate" at bounding box center [779, 207] width 78 height 15
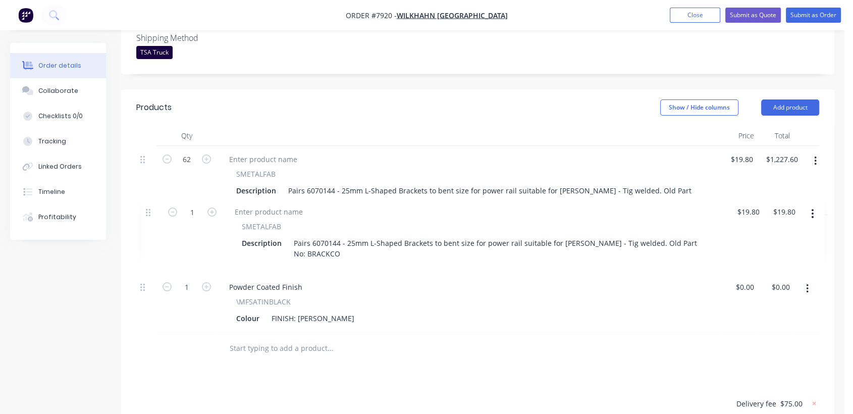
drag, startPoint x: 142, startPoint y: 260, endPoint x: 146, endPoint y: 198, distance: 62.7
click at [146, 198] on div "62 SMETALFAB Description Pairs 6070144 - 25mm L-Shaped Brackets to bent size fo…" at bounding box center [477, 239] width 683 height 186
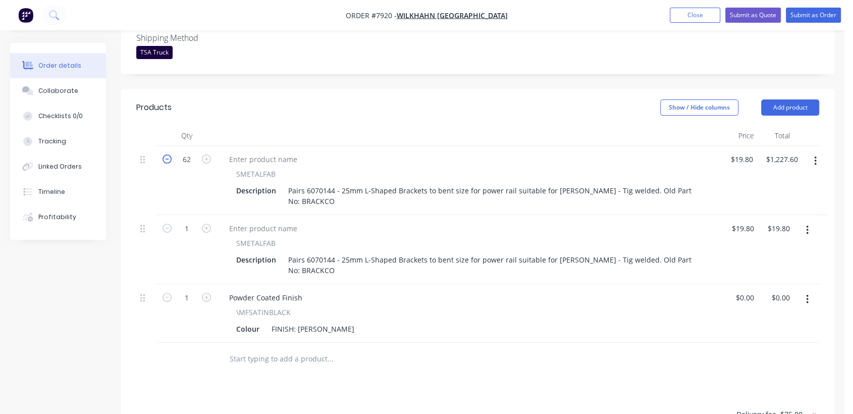
click at [166, 154] on icon "button" at bounding box center [167, 158] width 9 height 9
type input "61"
type input "$1,207.80"
click at [166, 154] on icon "button" at bounding box center [167, 158] width 9 height 9
type input "60"
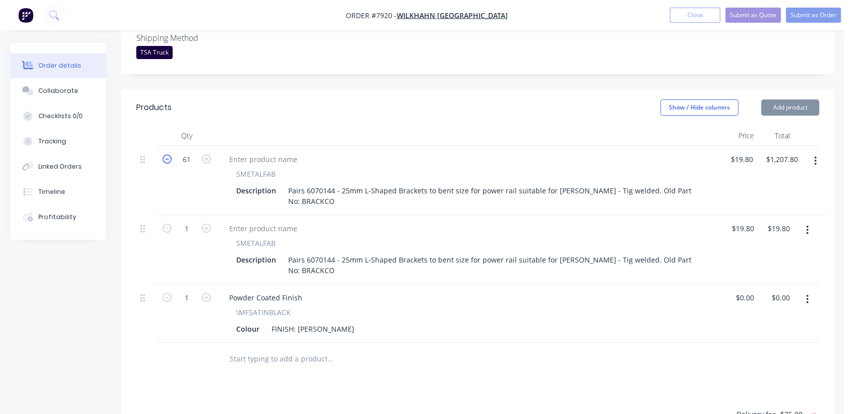
type input "$1,188.00"
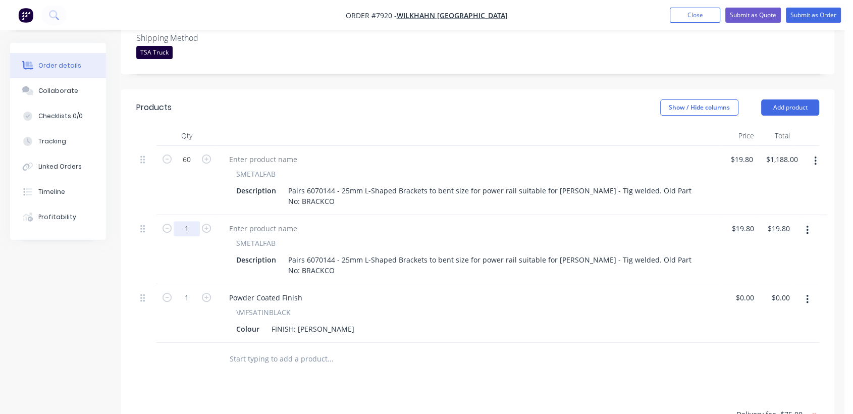
click at [195, 167] on input "1" at bounding box center [187, 159] width 26 height 15
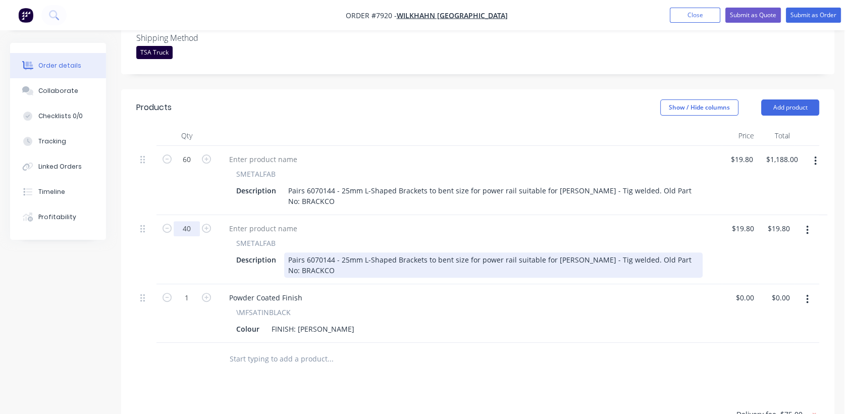
type input "40"
type input "$792.00"
drag, startPoint x: 285, startPoint y: 235, endPoint x: 629, endPoint y: 229, distance: 344.3
click at [629, 252] on div "Pairs 6070144 - 25mm L-Shaped Brackets to bent size for power rail suitable for…" at bounding box center [493, 264] width 418 height 25
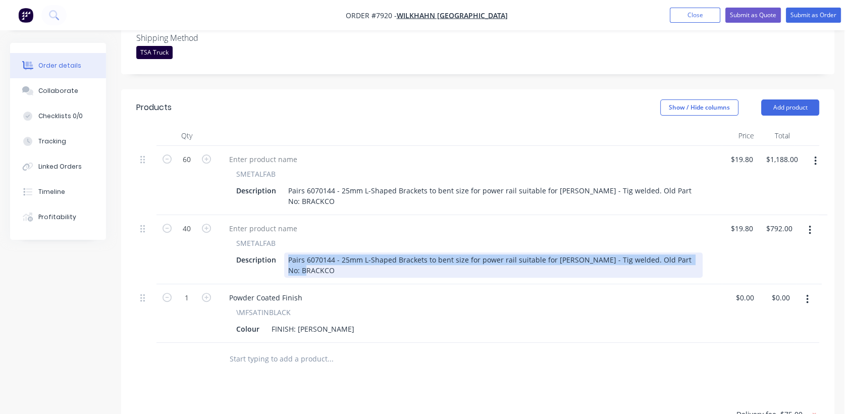
drag, startPoint x: 695, startPoint y: 231, endPoint x: 286, endPoint y: 231, distance: 408.3
click at [286, 252] on div "Pairs 6070144 - 25mm L-Shaped Brackets to bent size for power rail suitable for…" at bounding box center [493, 264] width 418 height 25
paste div
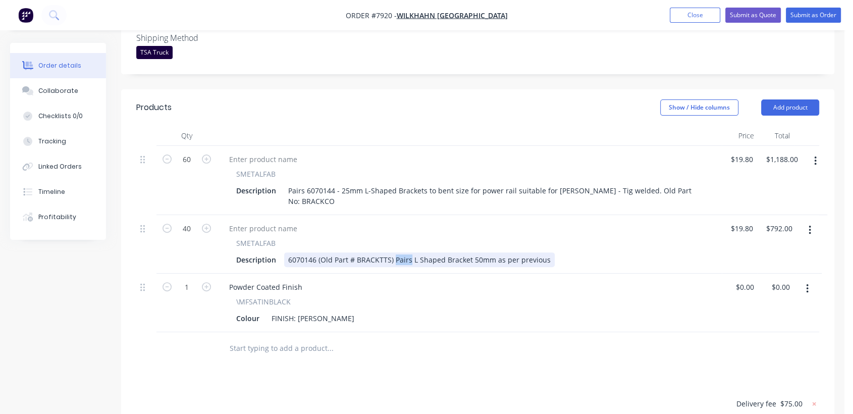
drag, startPoint x: 408, startPoint y: 235, endPoint x: 395, endPoint y: 234, distance: 13.2
click at [395, 252] on div "6070146 (Old Part # BRACKTTS) Pairs L Shaped Bracket 50mm as per previous" at bounding box center [419, 259] width 271 height 15
click at [285, 252] on div "6070146 (Old Part # BRACKTTS) L Shaped Bracket 50mm as per previous" at bounding box center [411, 259] width 254 height 15
drag, startPoint x: 408, startPoint y: 235, endPoint x: 336, endPoint y: 234, distance: 72.2
click at [336, 252] on div "Pairs 6070146 (Old Part # BRACKTTS) L Shaped Bracket 50mm as per previous" at bounding box center [420, 259] width 273 height 15
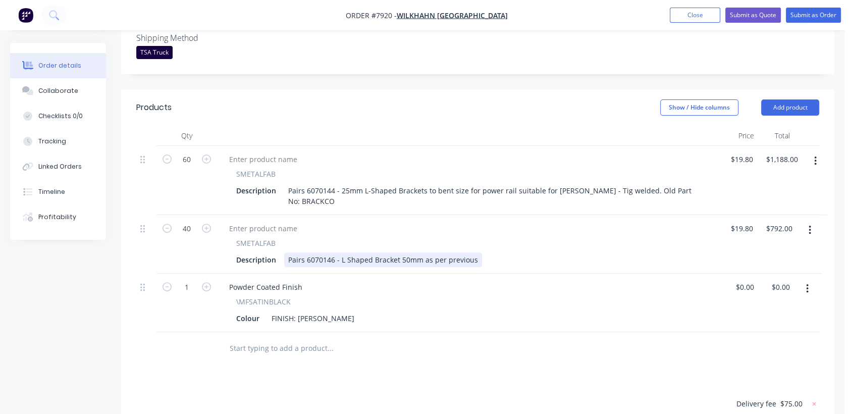
click at [420, 252] on div "Pairs 6070146 - L Shaped Bracket 50mm as per previous" at bounding box center [383, 259] width 198 height 15
type input "$17.85"
type input "$714.00"
click at [275, 338] on input "text" at bounding box center [330, 348] width 202 height 20
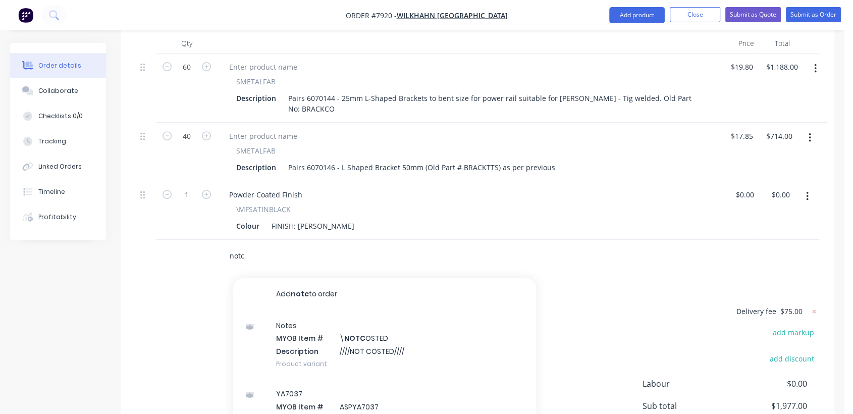
scroll to position [392, 0]
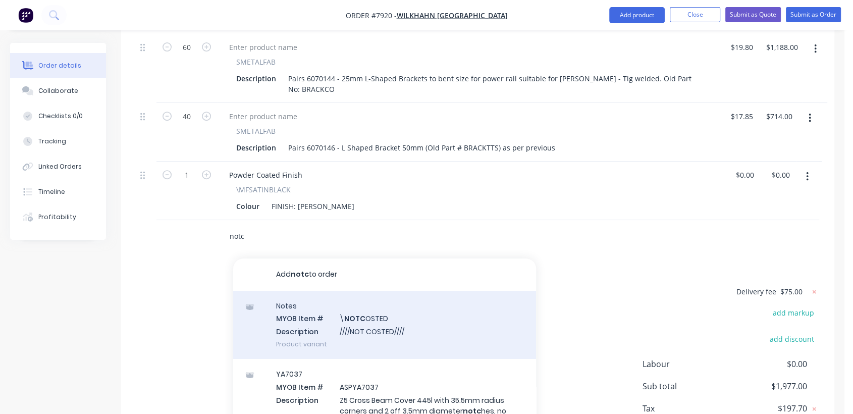
type input "notc"
click at [355, 300] on div "Notes MYOB Item # \ NOTC OSTED Description ////NOT COSTED//// Product variant" at bounding box center [384, 325] width 303 height 68
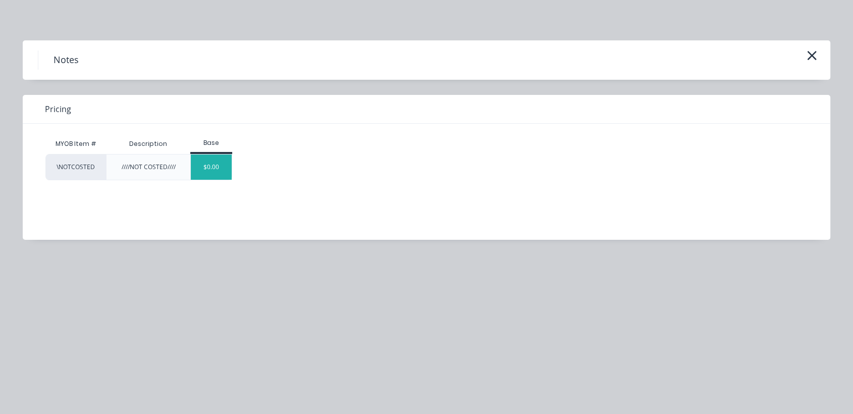
click at [217, 167] on div "$0.00" at bounding box center [211, 166] width 41 height 25
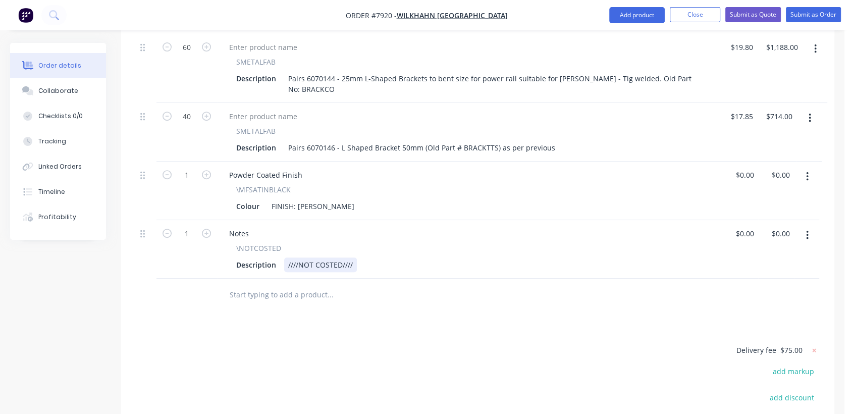
click at [354, 257] on div "////NOT COSTED////" at bounding box center [320, 264] width 73 height 15
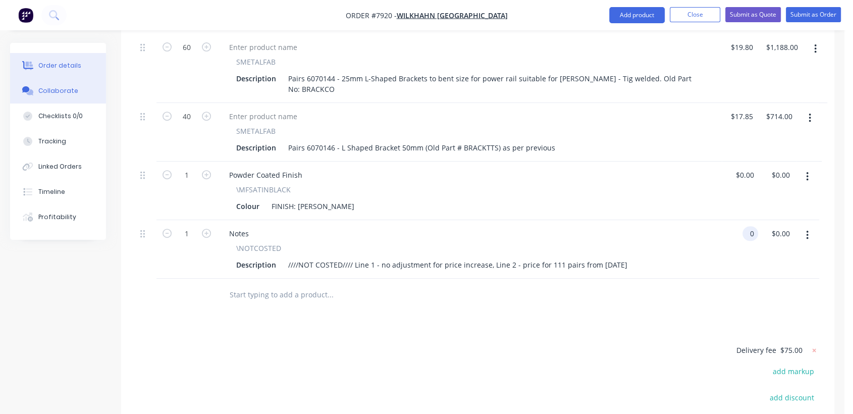
type input "$0.00"
click at [68, 90] on div "Collaborate" at bounding box center [58, 90] width 40 height 9
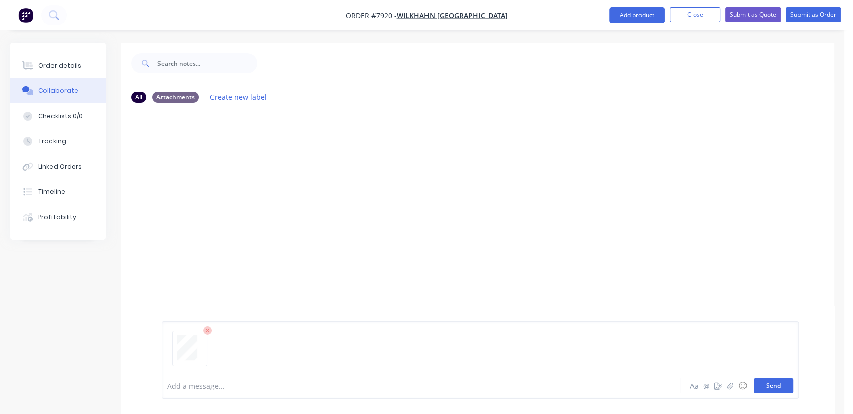
click at [773, 386] on button "Send" at bounding box center [774, 385] width 40 height 15
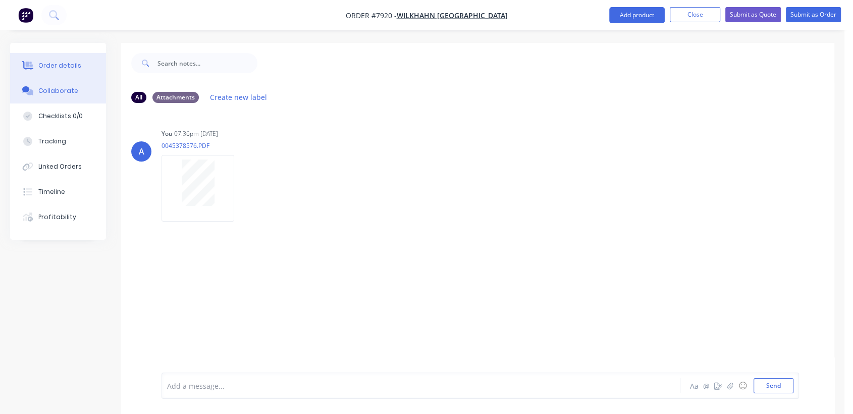
click at [60, 62] on div "Order details" at bounding box center [59, 65] width 43 height 9
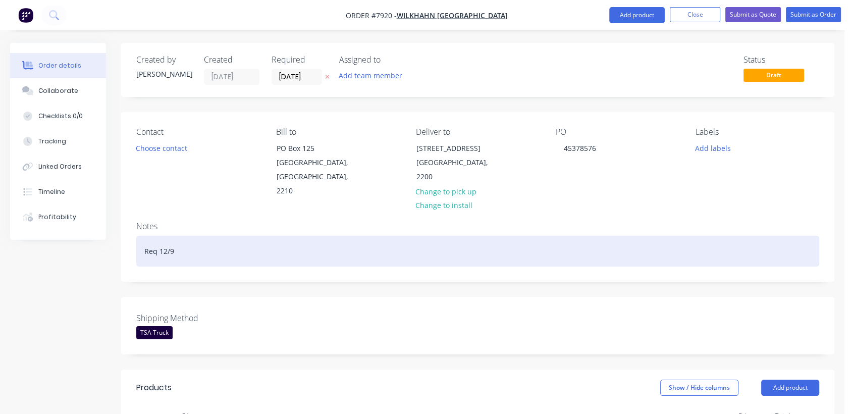
click at [198, 236] on div "Req 12/9" at bounding box center [477, 251] width 683 height 31
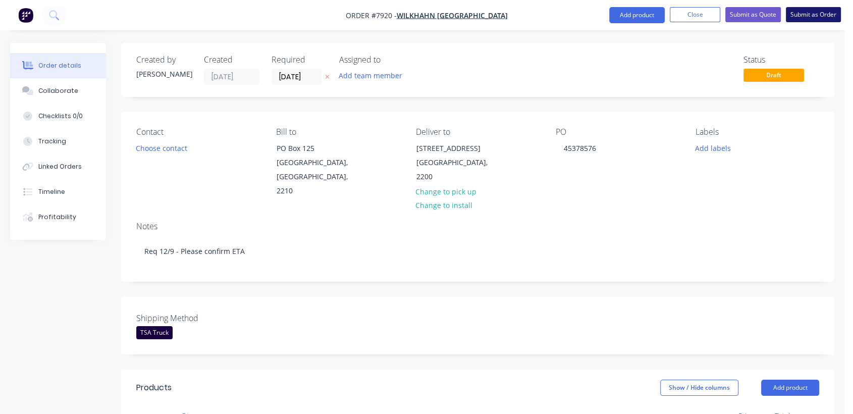
click at [811, 13] on button "Submit as Order" at bounding box center [813, 14] width 55 height 15
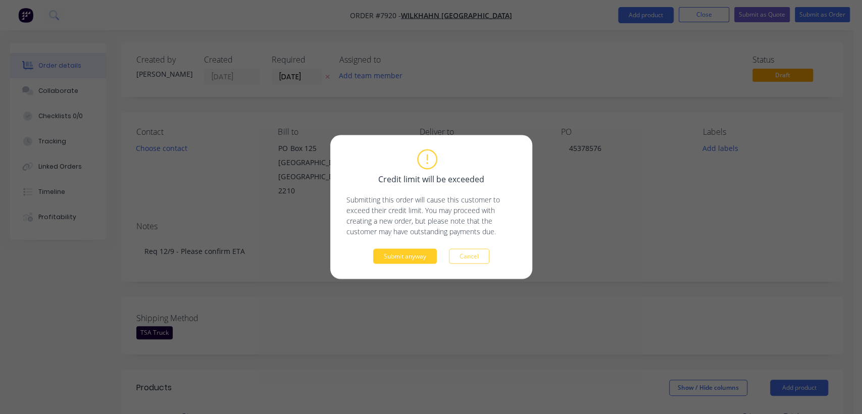
click at [413, 256] on button "Submit anyway" at bounding box center [405, 256] width 64 height 15
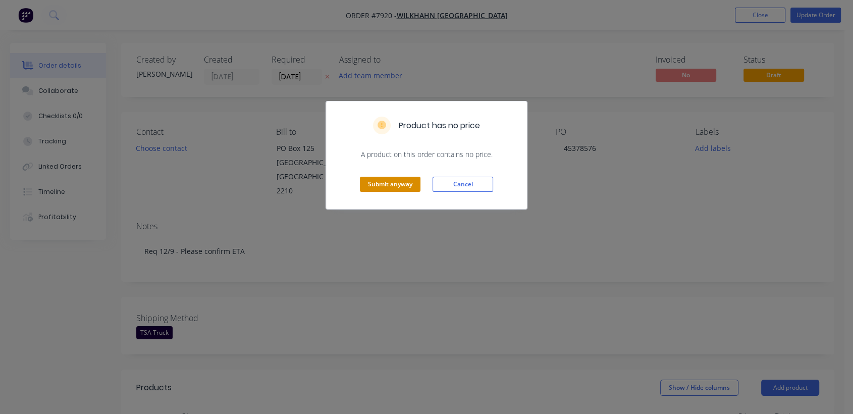
click at [399, 186] on button "Submit anyway" at bounding box center [390, 184] width 61 height 15
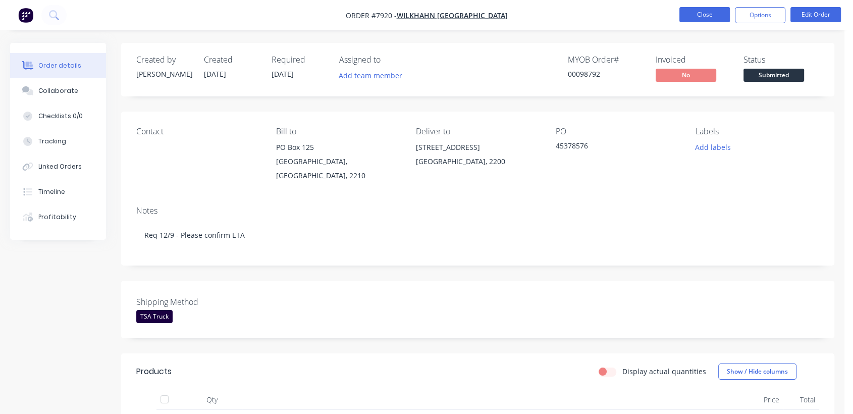
click at [707, 11] on button "Close" at bounding box center [704, 14] width 50 height 15
